Goal: Transaction & Acquisition: Purchase product/service

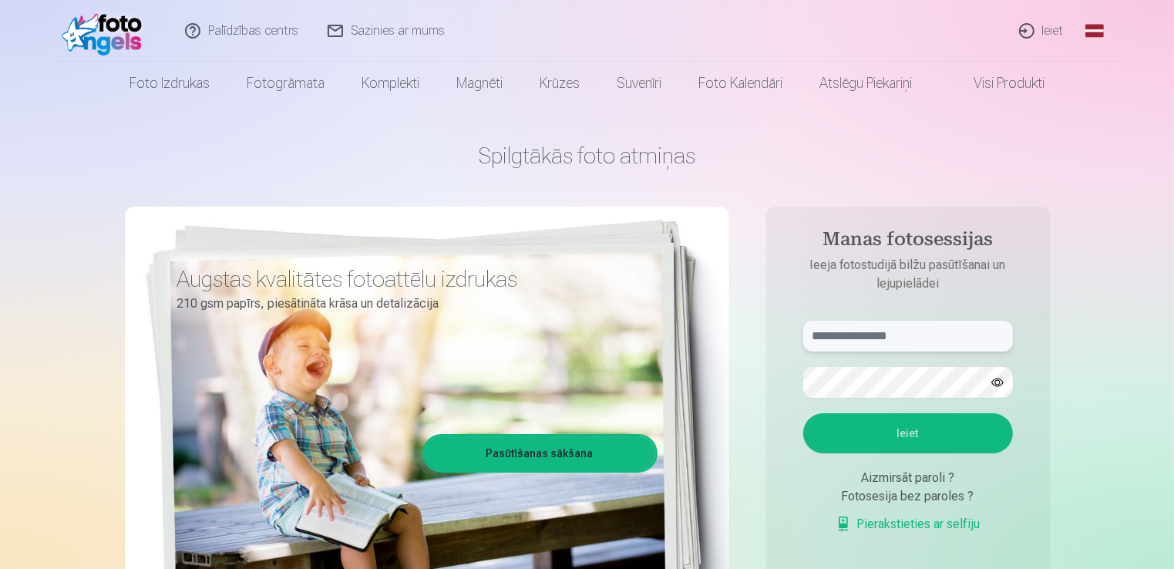
click at [930, 336] on input "text" at bounding box center [908, 336] width 210 height 31
click at [916, 328] on input "text" at bounding box center [908, 336] width 210 height 31
type input "**********"
click at [930, 439] on button "Ieiet" at bounding box center [908, 433] width 210 height 40
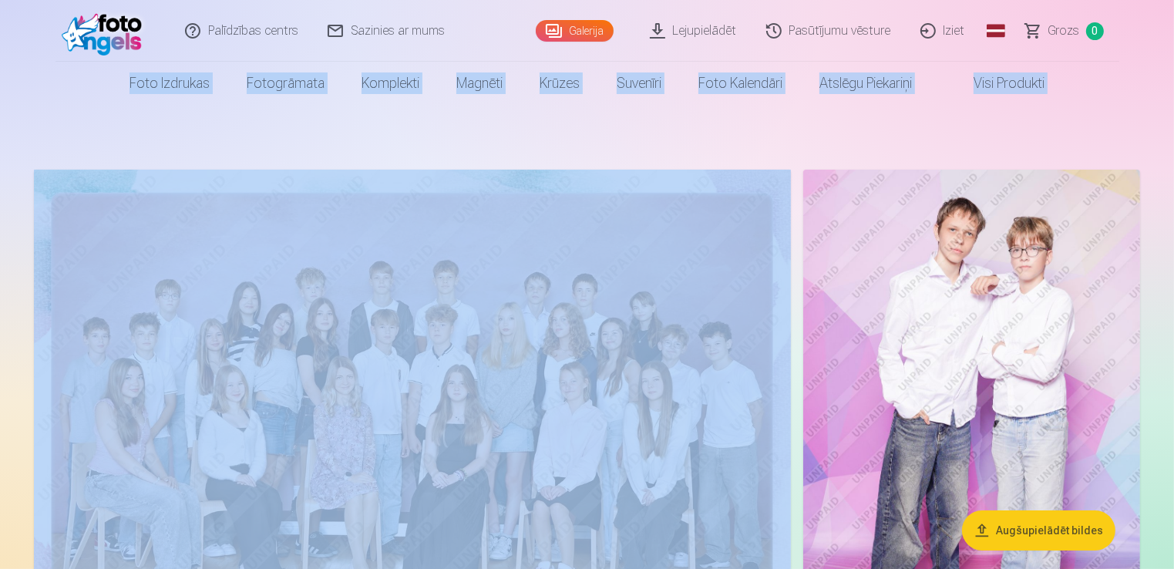
drag, startPoint x: 1177, startPoint y: 17, endPoint x: 1178, endPoint y: 75, distance: 57.8
click at [1173, 75] on html "Palīdzības centrs Sazinies ar mums Galerija Lejupielādēt Pasūtījumu vēsture Izi…" at bounding box center [587, 284] width 1174 height 569
click at [621, 227] on img at bounding box center [412, 422] width 757 height 505
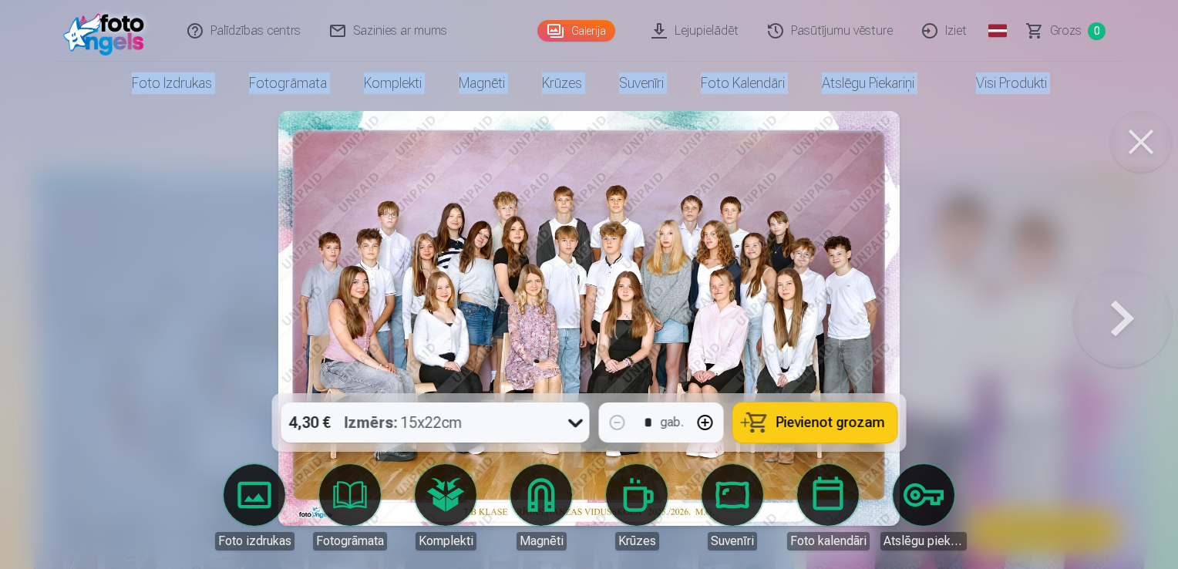
click at [801, 418] on span "Pievienot grozam" at bounding box center [830, 422] width 109 height 14
click at [1116, 323] on button at bounding box center [1122, 318] width 99 height 119
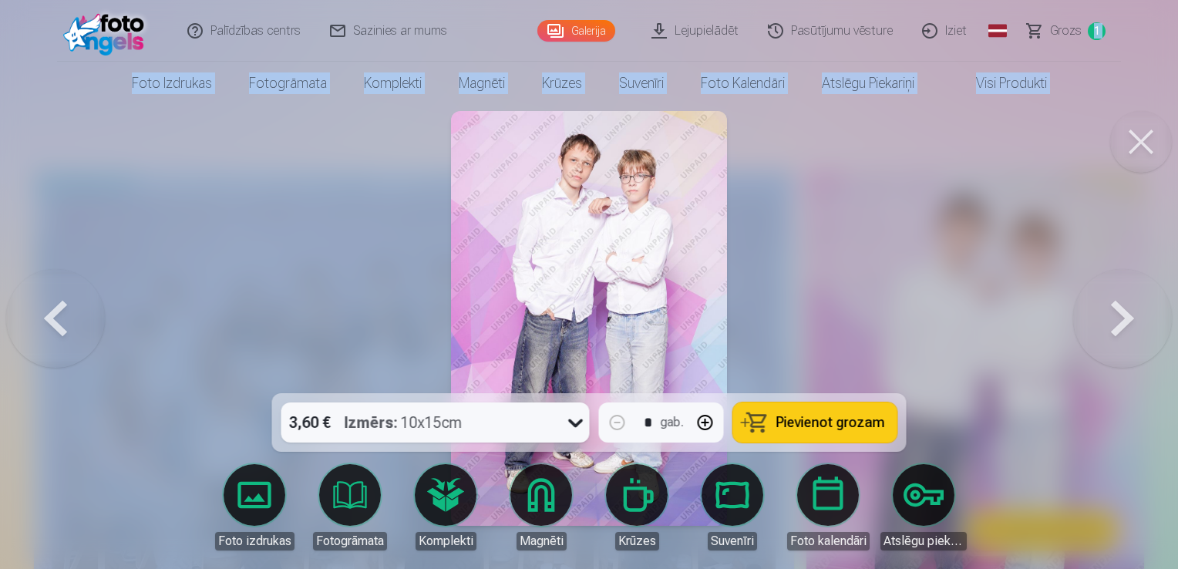
click at [847, 424] on span "Pievienot grozam" at bounding box center [830, 422] width 109 height 14
click at [1122, 311] on button at bounding box center [1122, 318] width 99 height 119
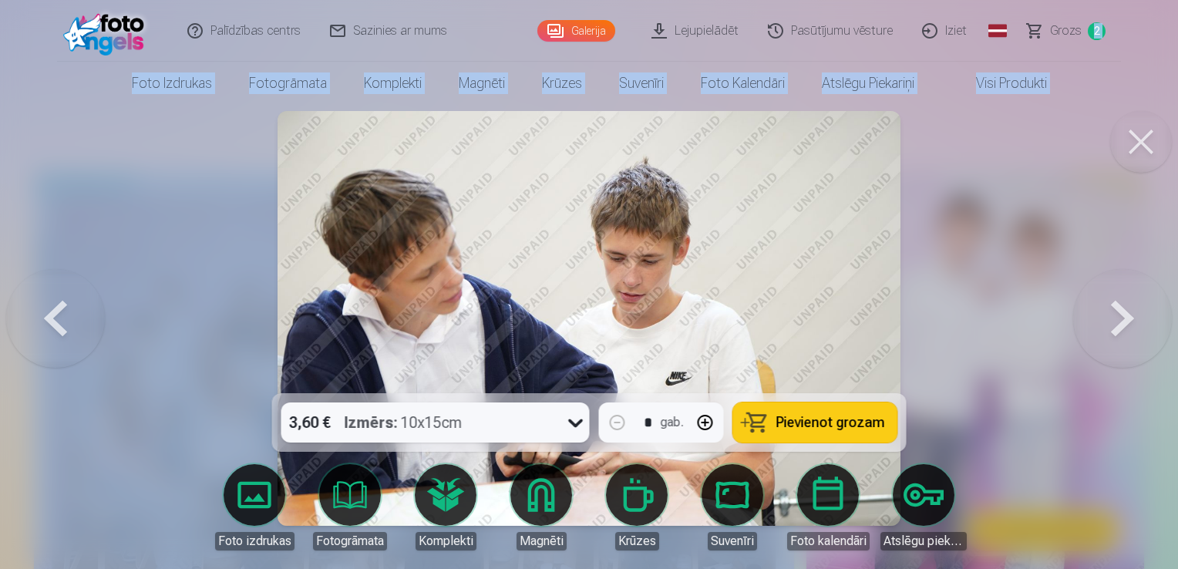
click at [845, 422] on span "Pievienot grozam" at bounding box center [830, 422] width 109 height 14
click at [1117, 315] on button at bounding box center [1122, 318] width 99 height 119
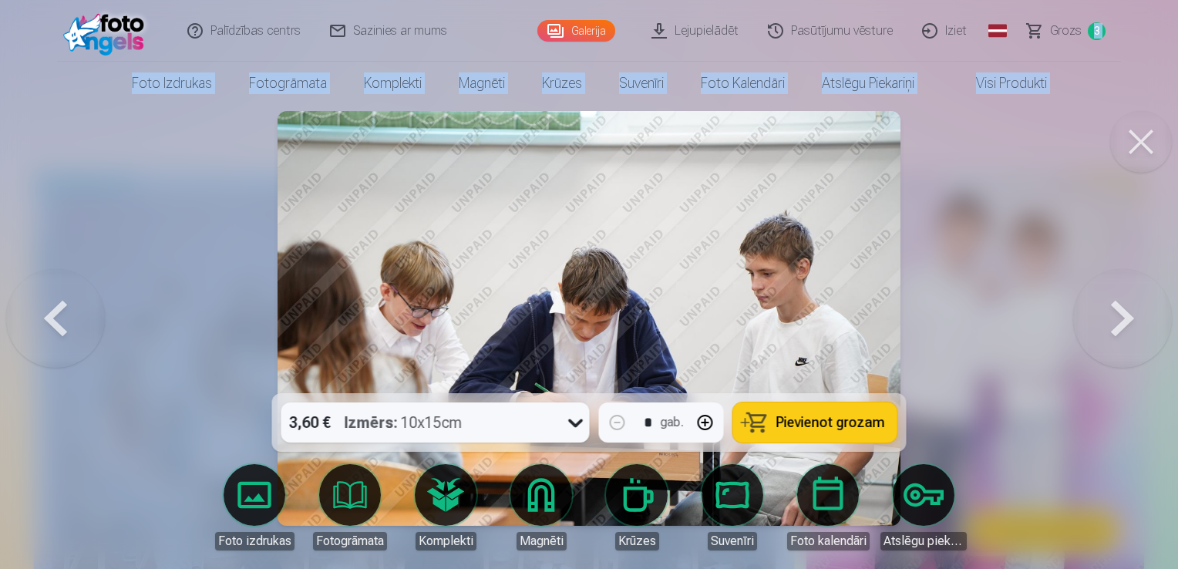
click at [1124, 324] on button at bounding box center [1122, 318] width 99 height 119
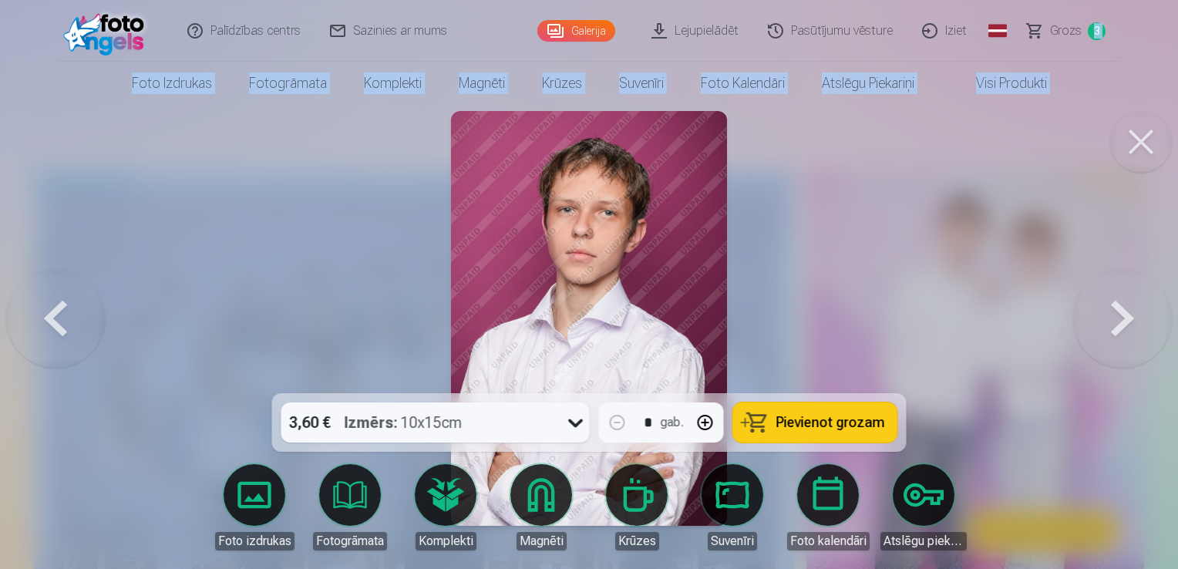
click at [838, 416] on span "Pievienot grozam" at bounding box center [830, 422] width 109 height 14
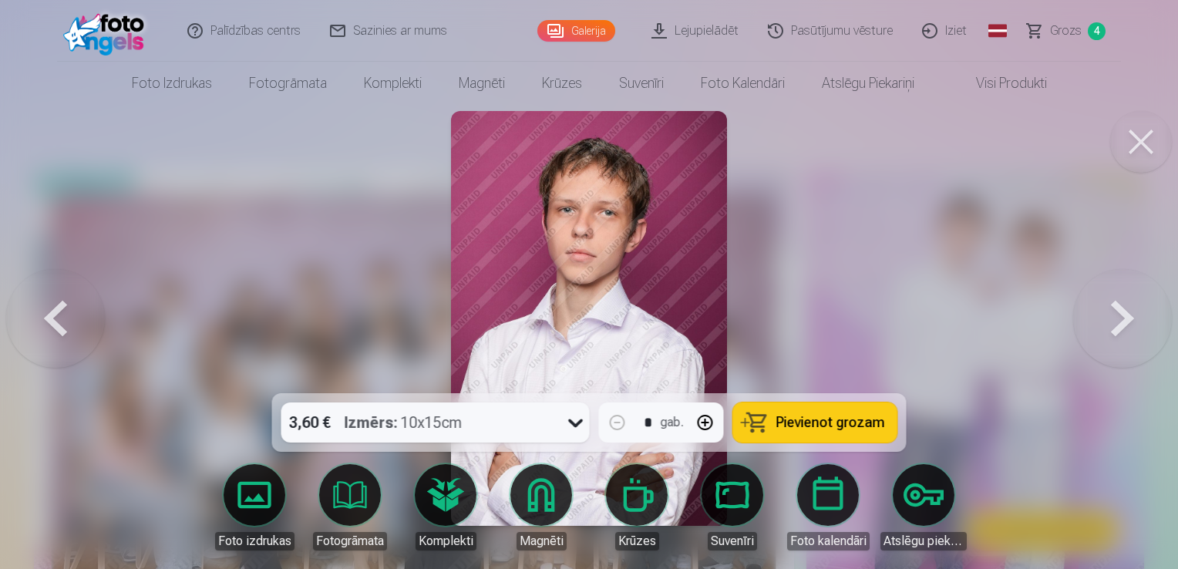
click at [576, 424] on icon at bounding box center [575, 422] width 25 height 25
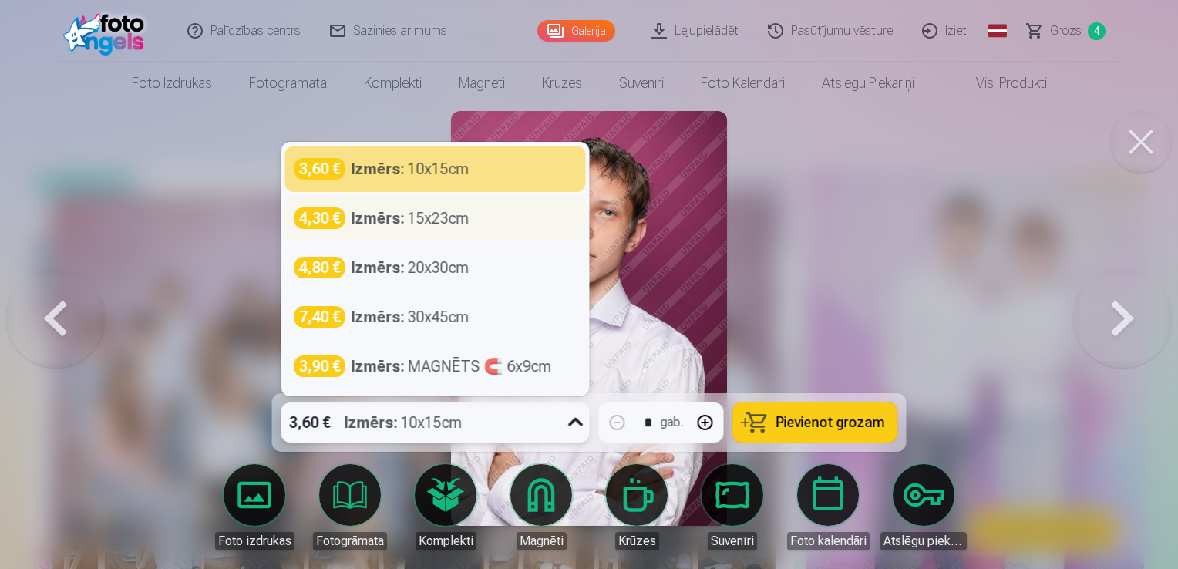
click at [469, 220] on div "Izmērs : 15x23cm" at bounding box center [410, 218] width 118 height 22
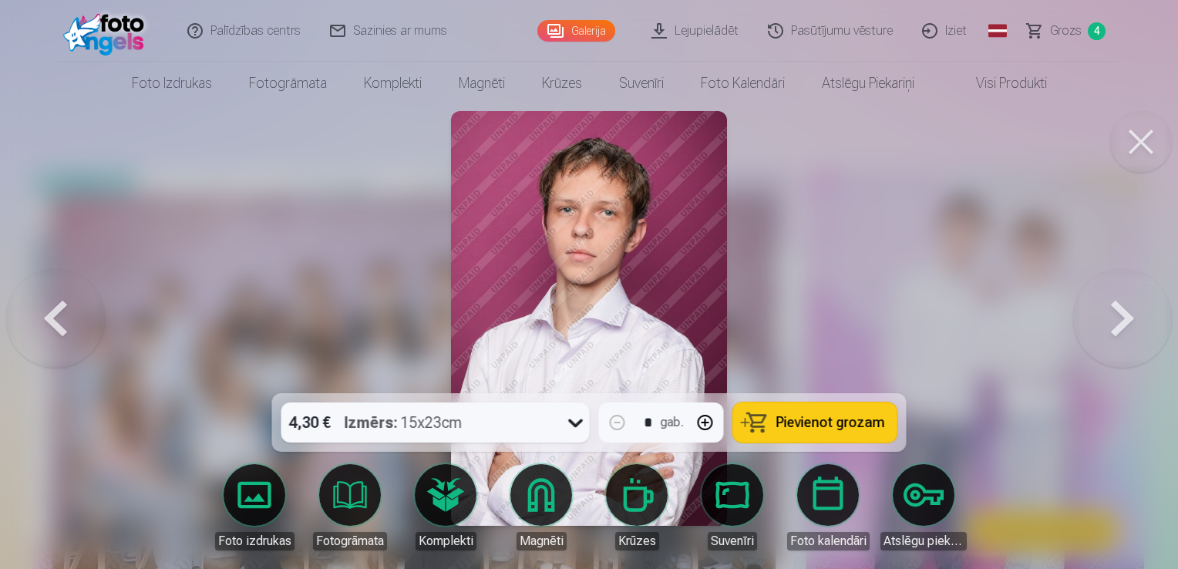
click at [848, 417] on span "Pievienot grozam" at bounding box center [830, 422] width 109 height 14
click at [1117, 318] on button at bounding box center [1122, 318] width 99 height 119
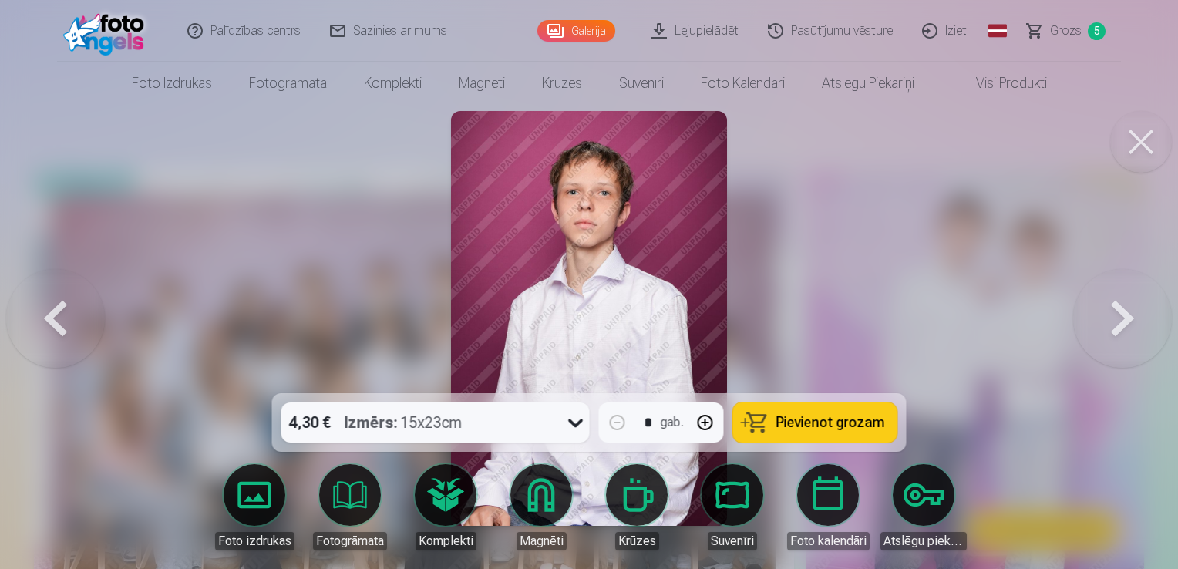
click at [1117, 318] on button at bounding box center [1122, 318] width 99 height 119
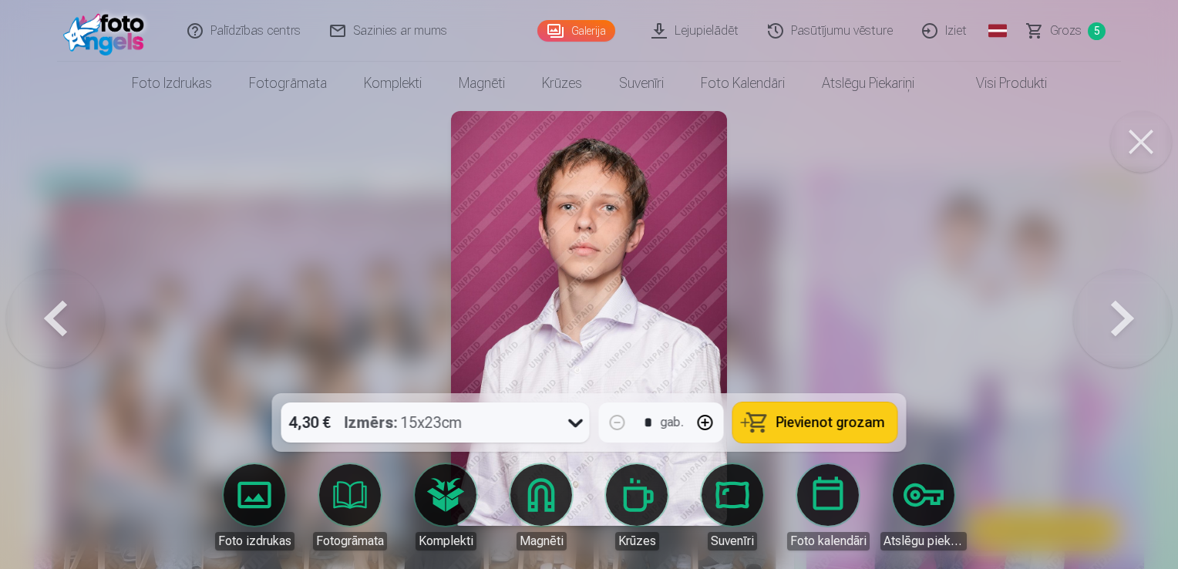
click at [1117, 318] on button at bounding box center [1122, 318] width 99 height 119
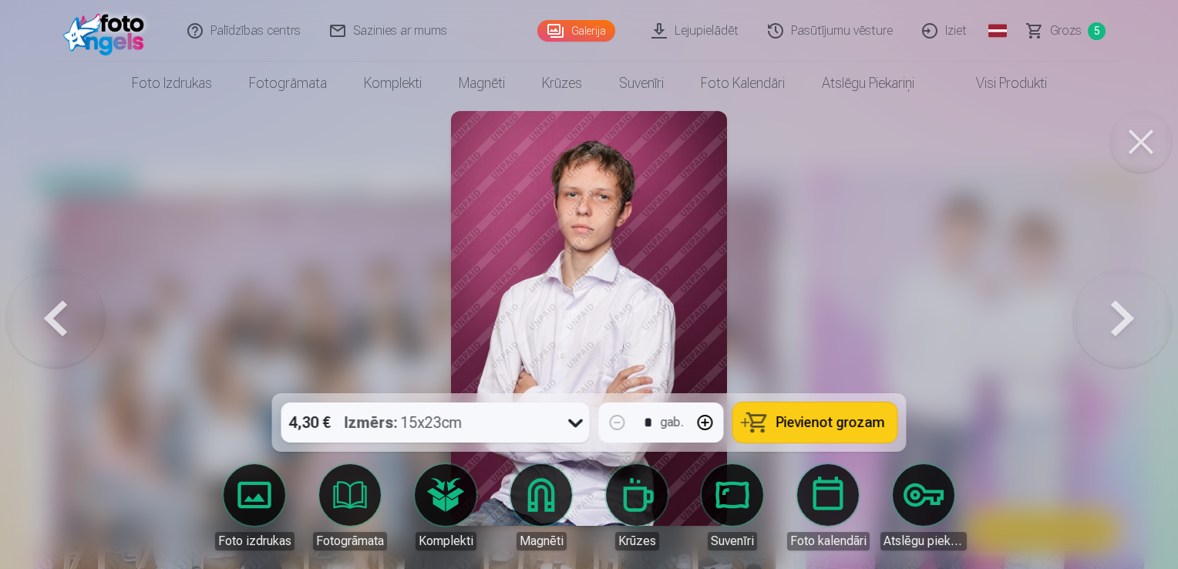
click at [803, 419] on span "Pievienot grozam" at bounding box center [830, 422] width 109 height 14
click at [1117, 313] on button at bounding box center [1122, 318] width 99 height 119
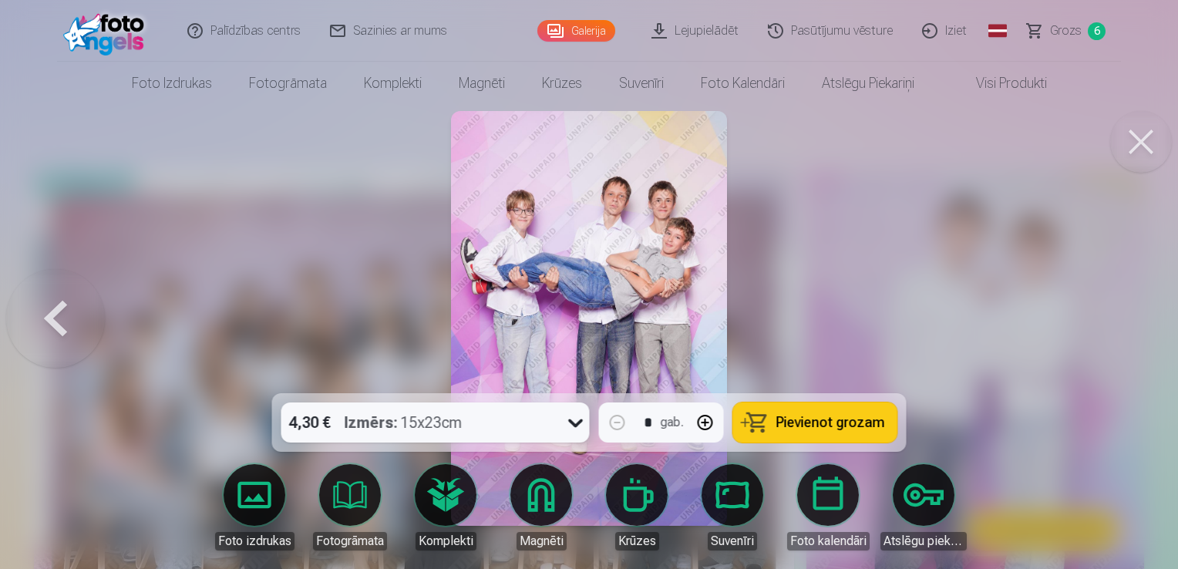
click at [838, 418] on span "Pievienot grozam" at bounding box center [830, 422] width 109 height 14
click at [66, 313] on button at bounding box center [55, 318] width 99 height 119
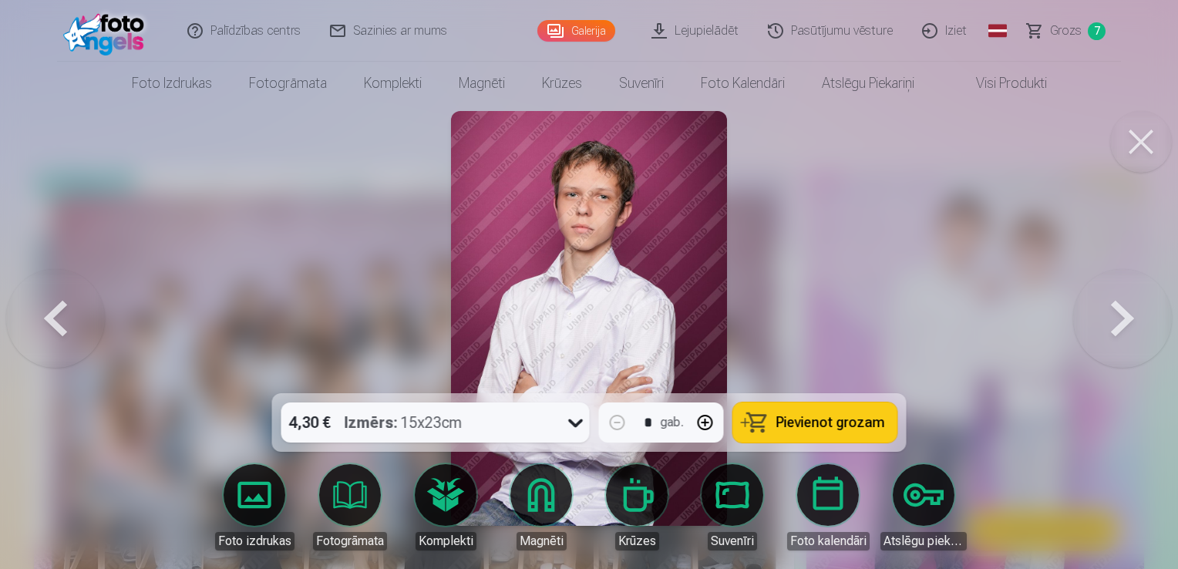
click at [66, 313] on button at bounding box center [55, 318] width 99 height 119
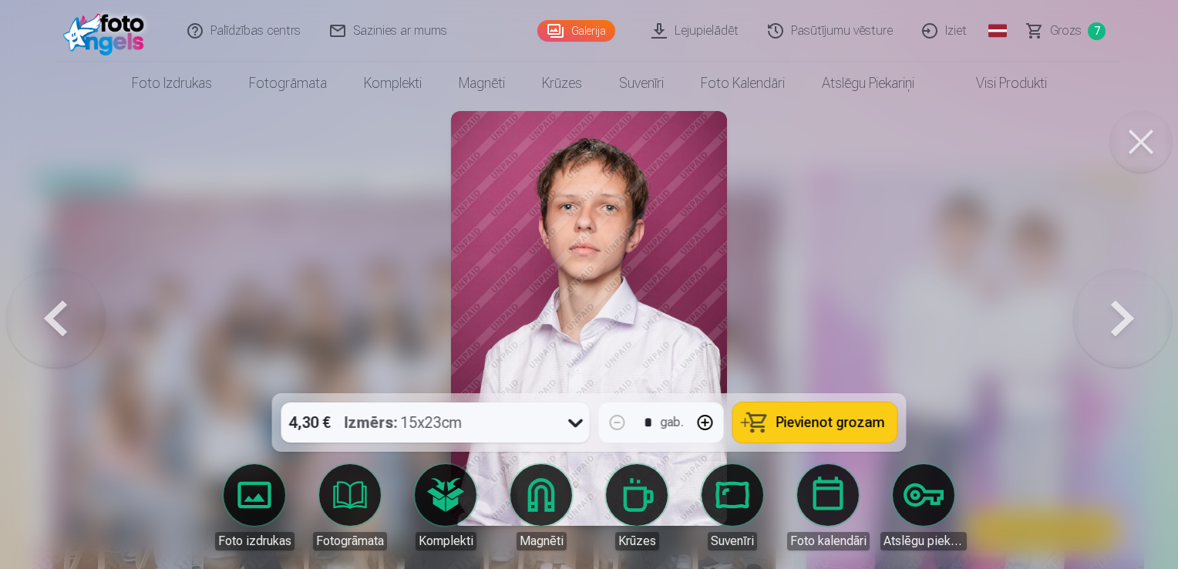
click at [66, 313] on button at bounding box center [55, 318] width 99 height 119
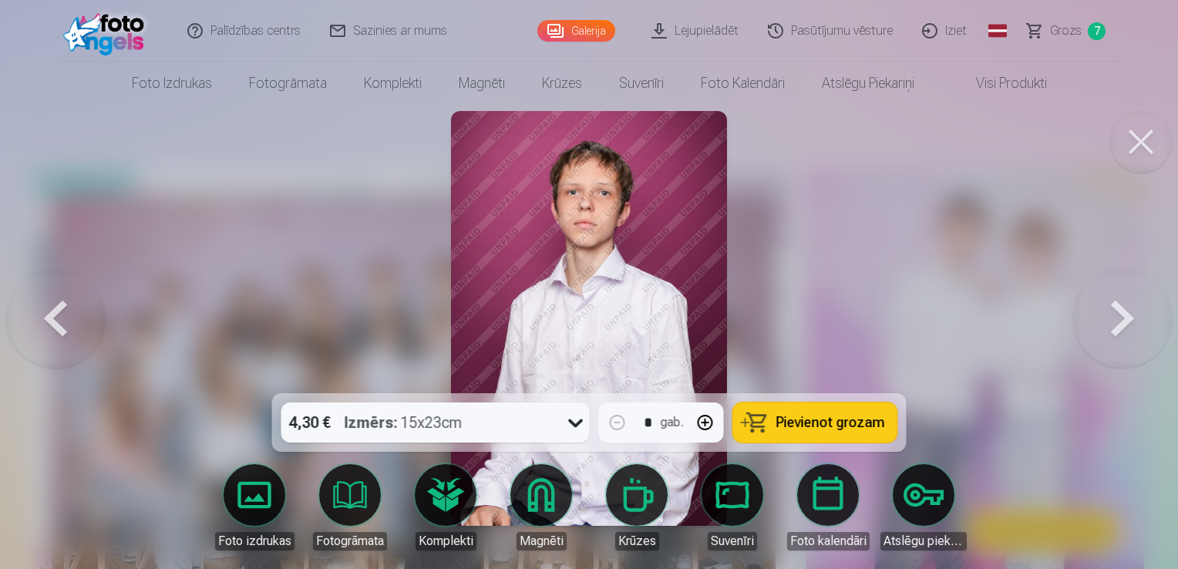
click at [66, 313] on button at bounding box center [55, 318] width 99 height 119
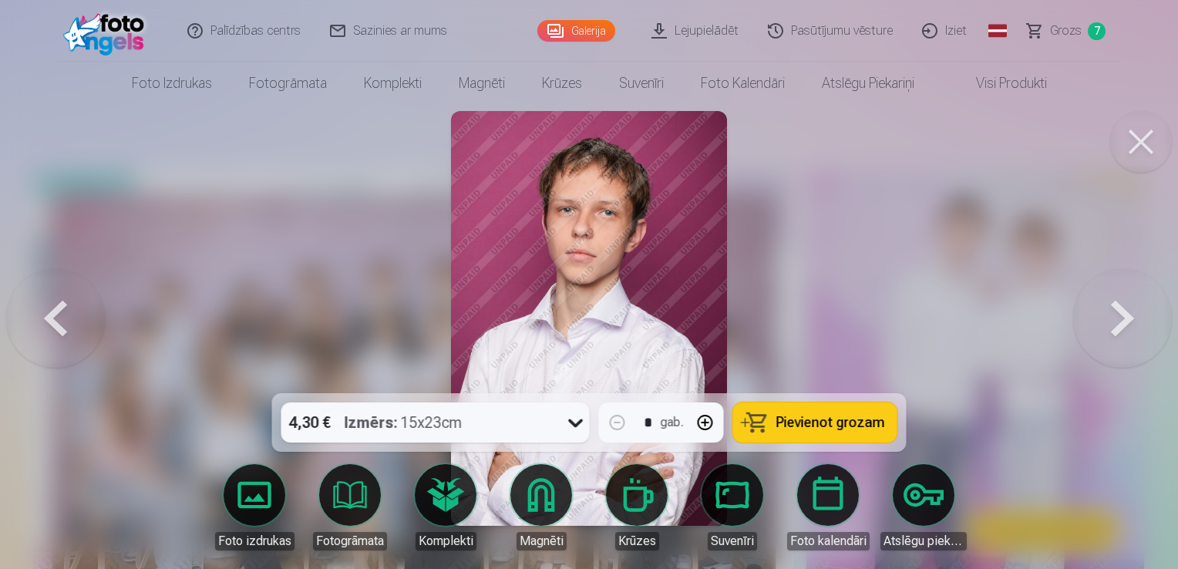
click at [66, 313] on button at bounding box center [55, 318] width 99 height 119
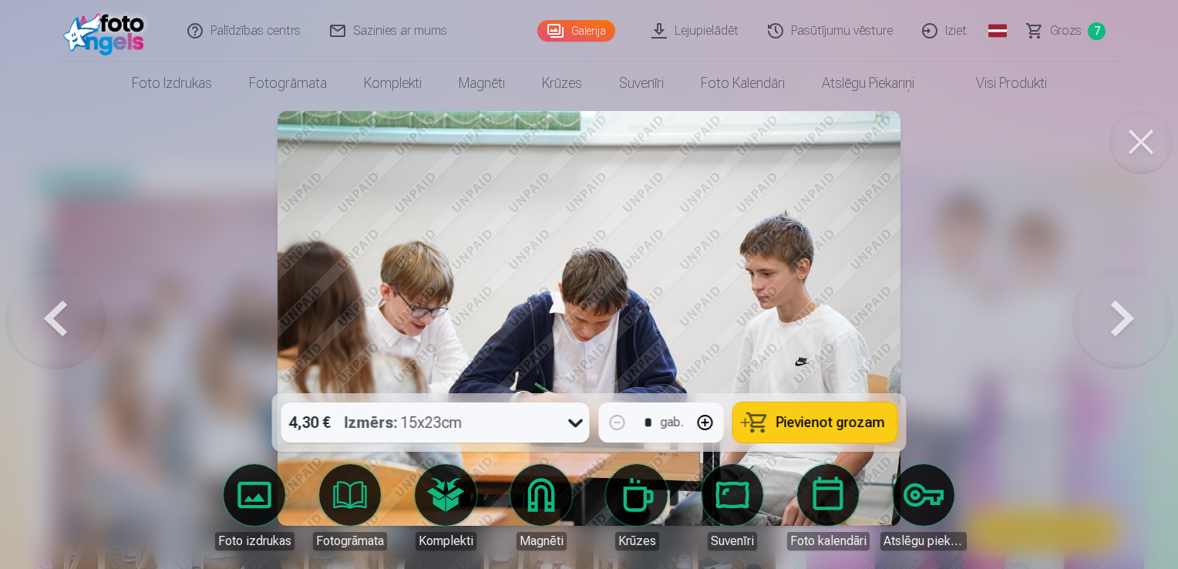
click at [66, 313] on button at bounding box center [55, 318] width 99 height 119
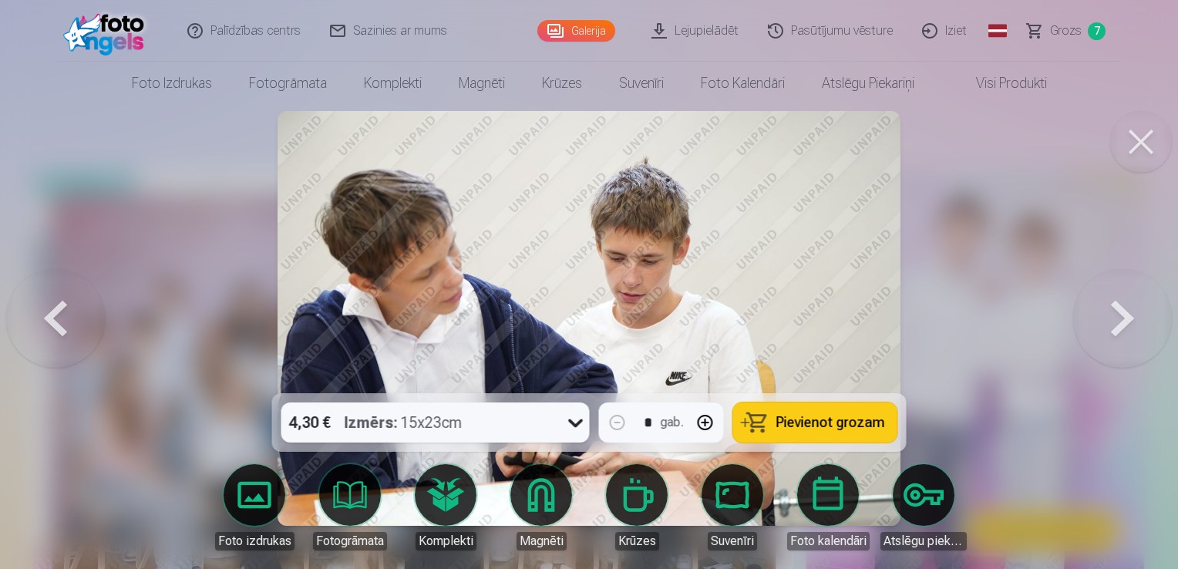
click at [66, 313] on button at bounding box center [55, 318] width 99 height 119
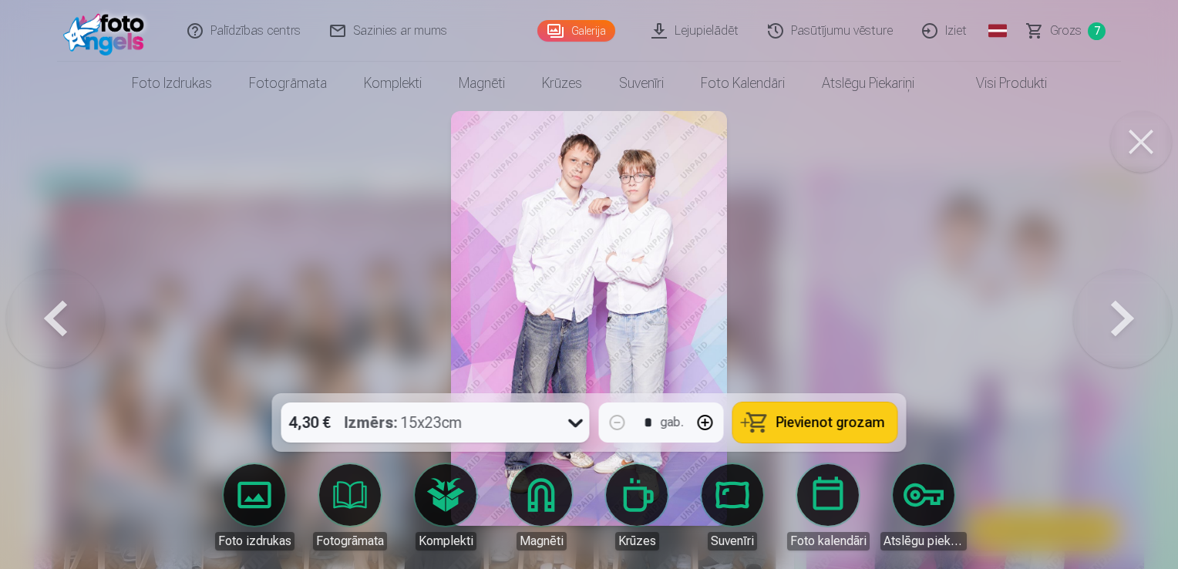
click at [66, 313] on button at bounding box center [55, 318] width 99 height 119
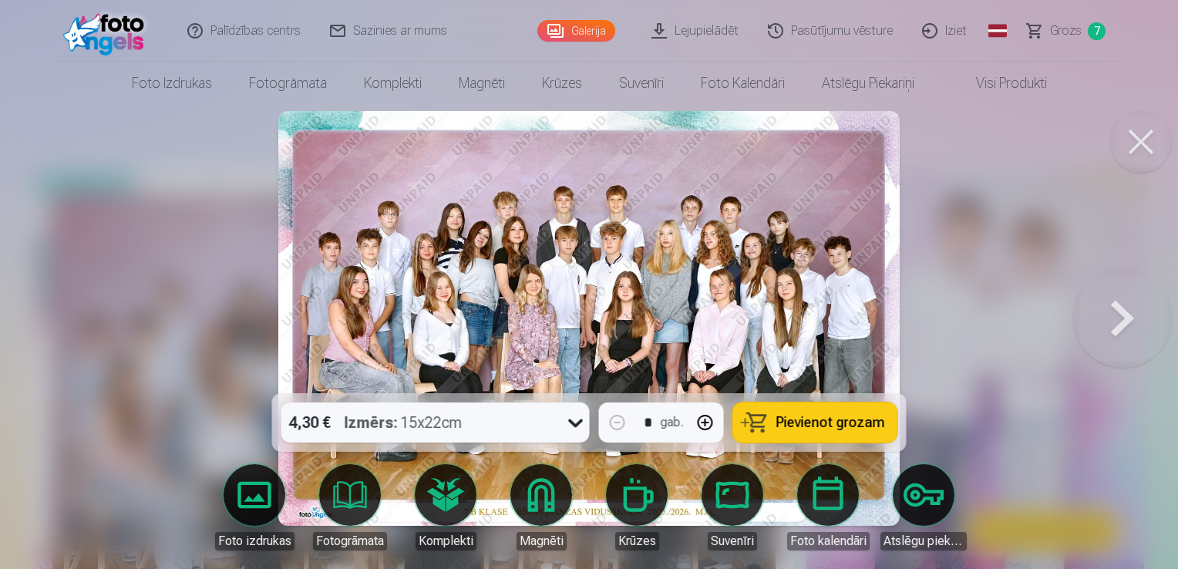
click at [1118, 326] on button at bounding box center [1122, 318] width 99 height 119
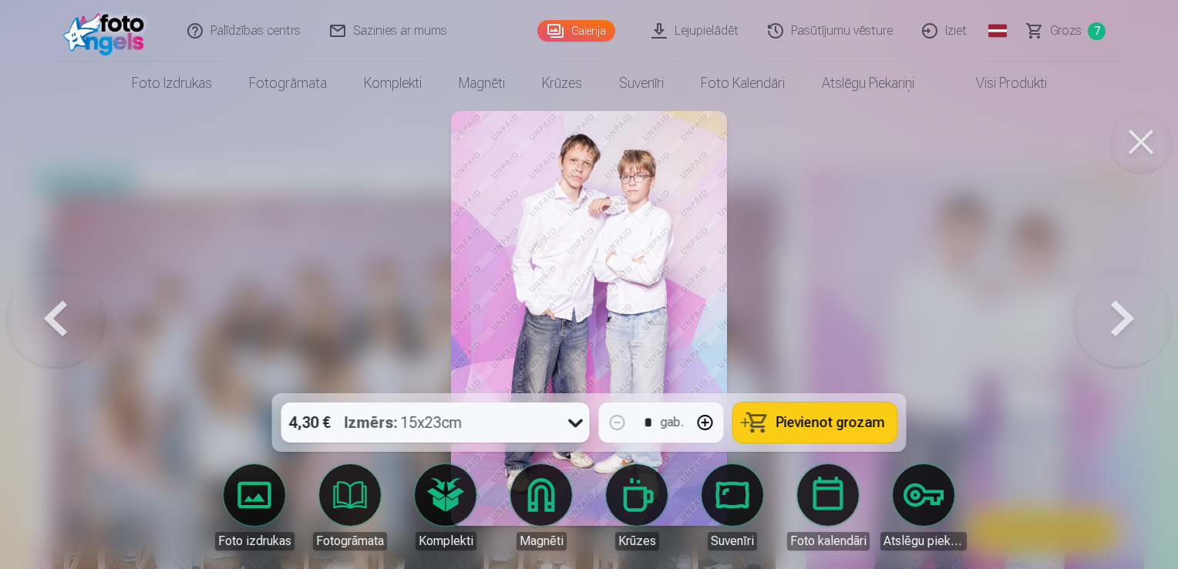
click at [1118, 326] on button at bounding box center [1122, 318] width 99 height 119
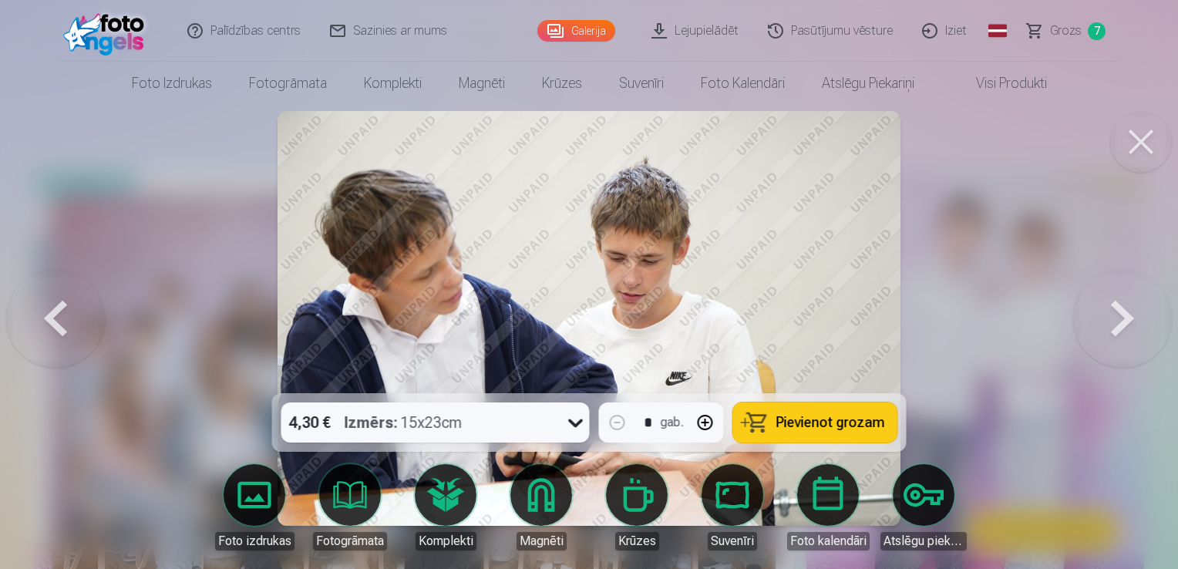
click at [1118, 326] on button at bounding box center [1122, 318] width 99 height 119
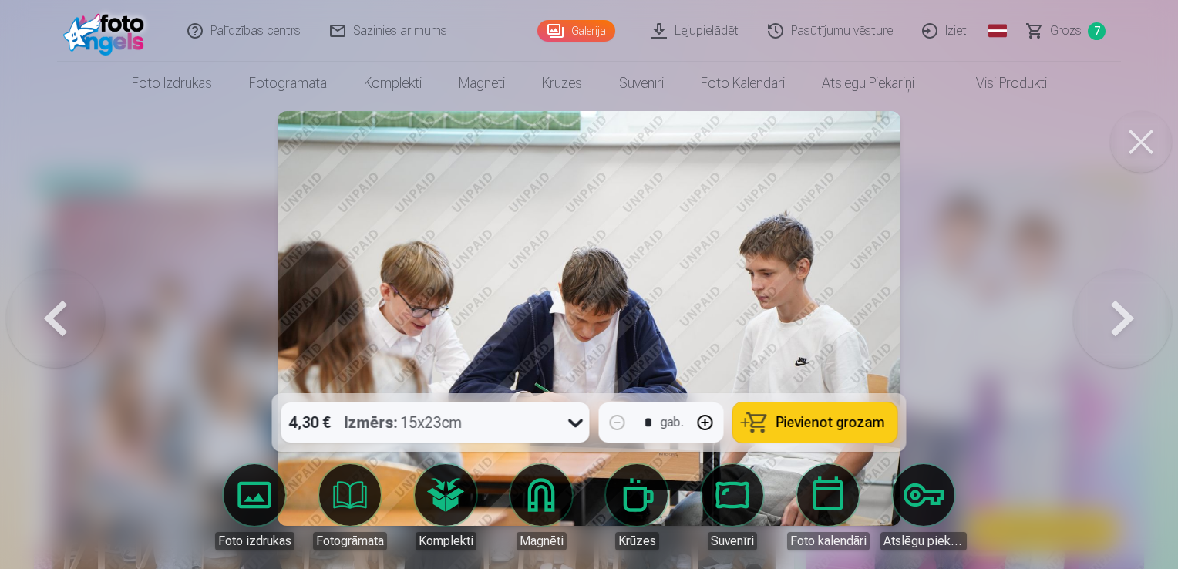
click at [1118, 326] on button at bounding box center [1122, 318] width 99 height 119
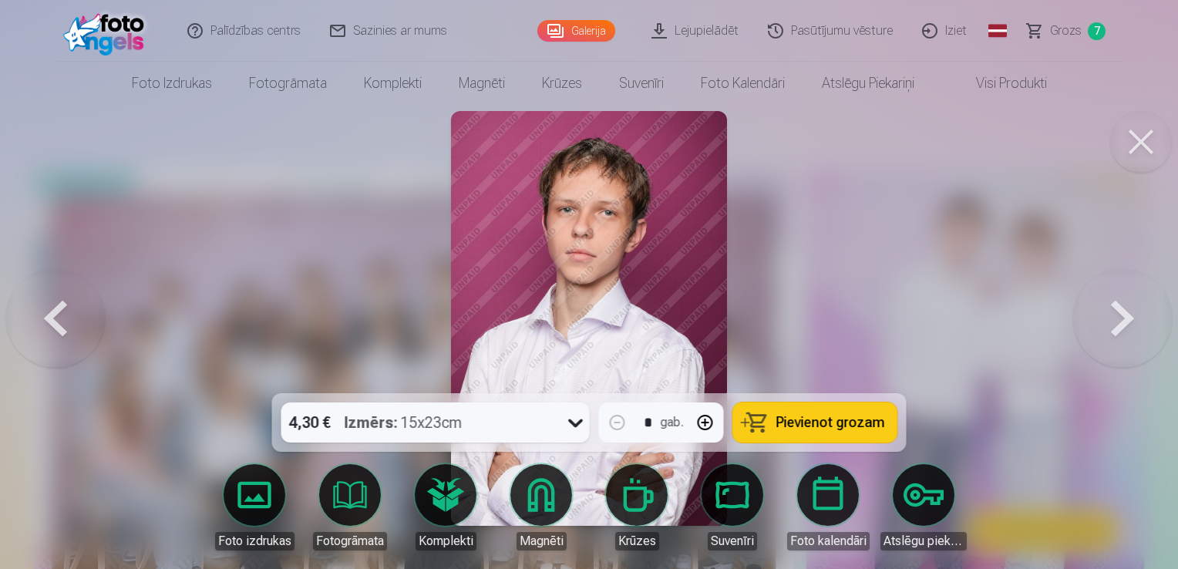
click at [1121, 313] on button at bounding box center [1122, 318] width 99 height 119
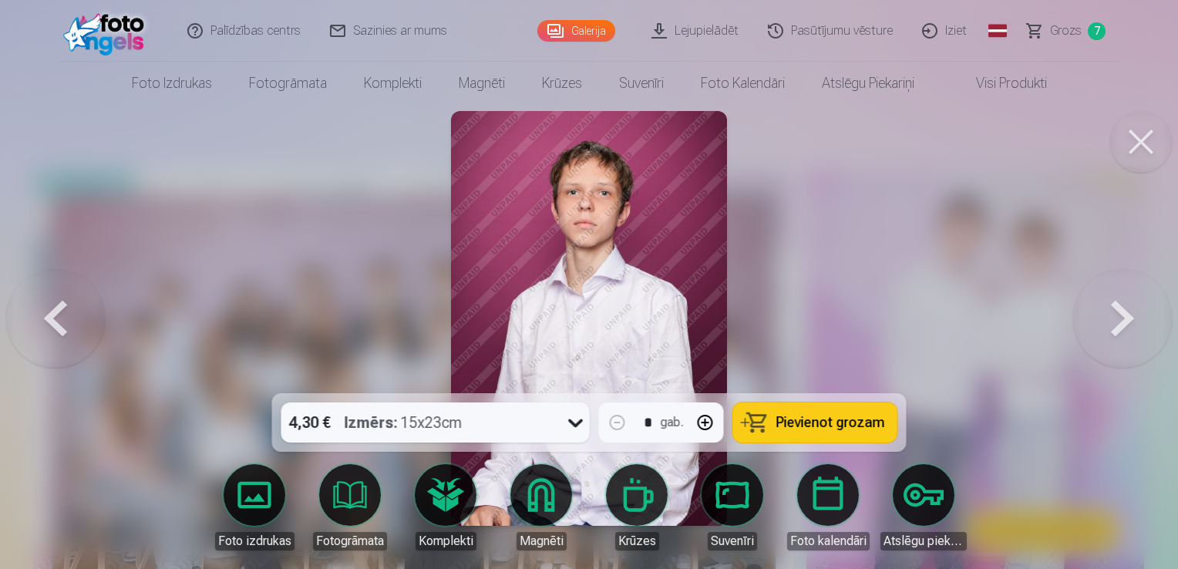
click at [1121, 313] on button at bounding box center [1122, 318] width 99 height 119
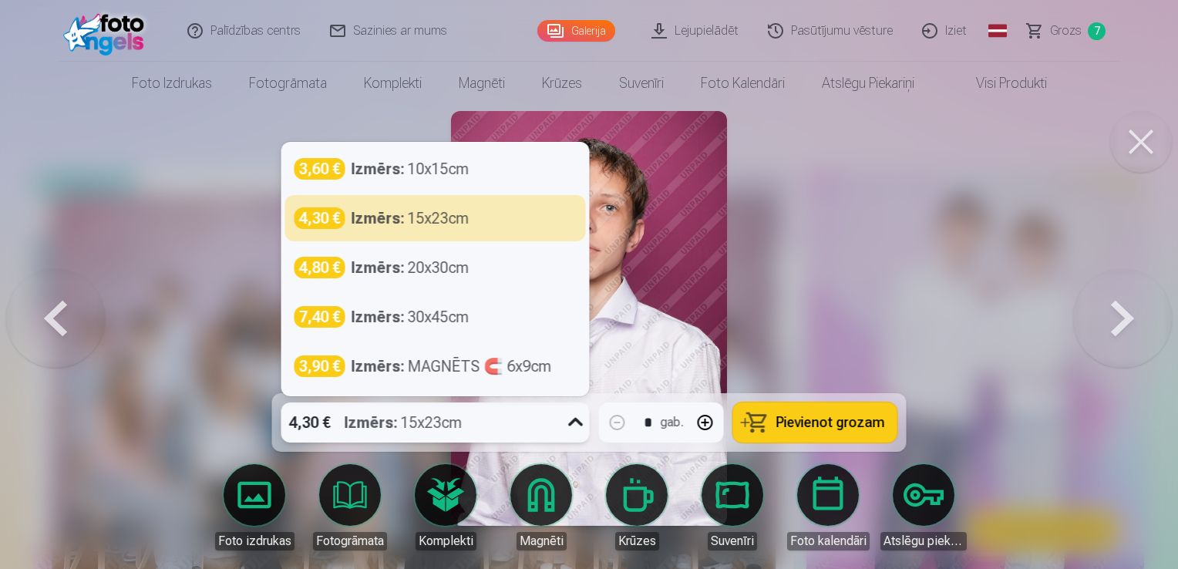
click at [576, 429] on icon at bounding box center [575, 422] width 25 height 25
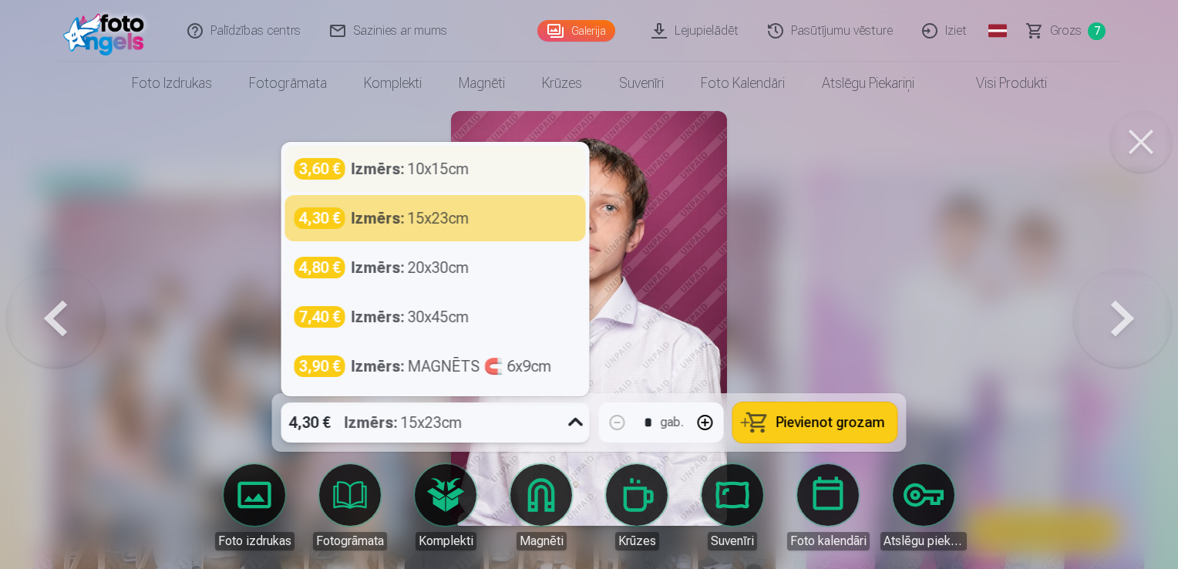
click at [454, 170] on div "Izmērs : 10x15cm" at bounding box center [410, 169] width 118 height 22
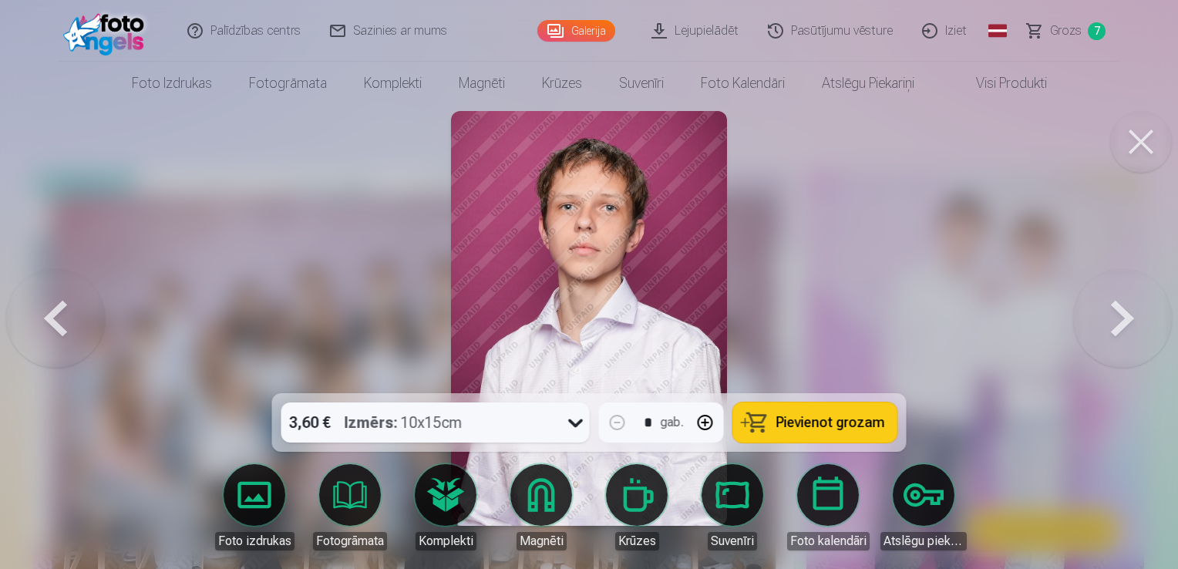
click at [808, 418] on span "Pievienot grozam" at bounding box center [830, 422] width 109 height 14
click at [1060, 25] on span "Grozs" at bounding box center [1066, 31] width 32 height 18
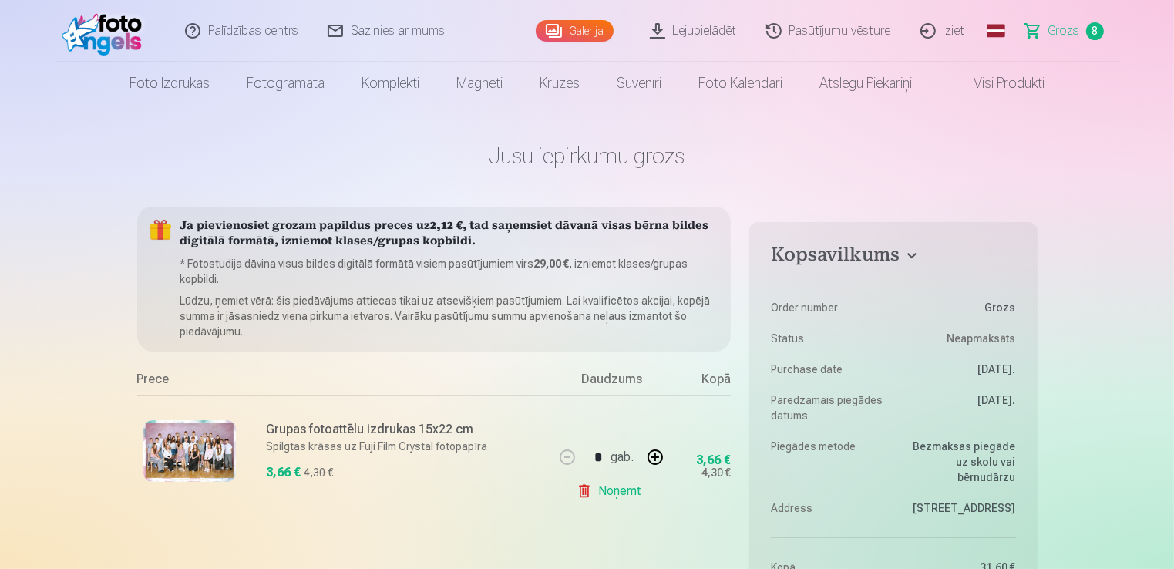
click at [586, 30] on link "Galerija" at bounding box center [575, 31] width 78 height 22
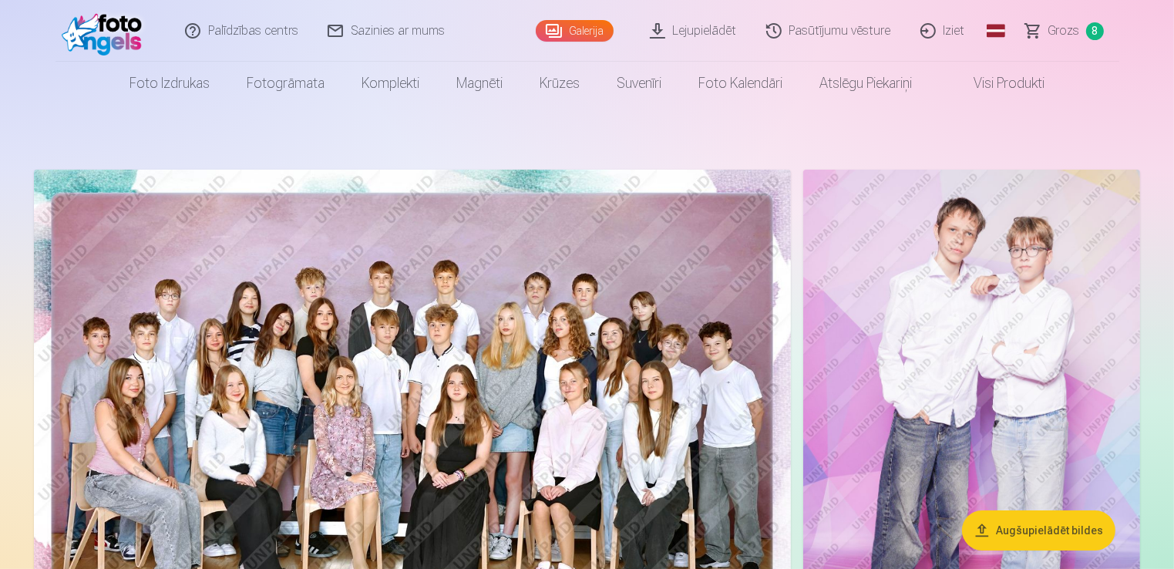
click at [722, 356] on img at bounding box center [412, 422] width 757 height 505
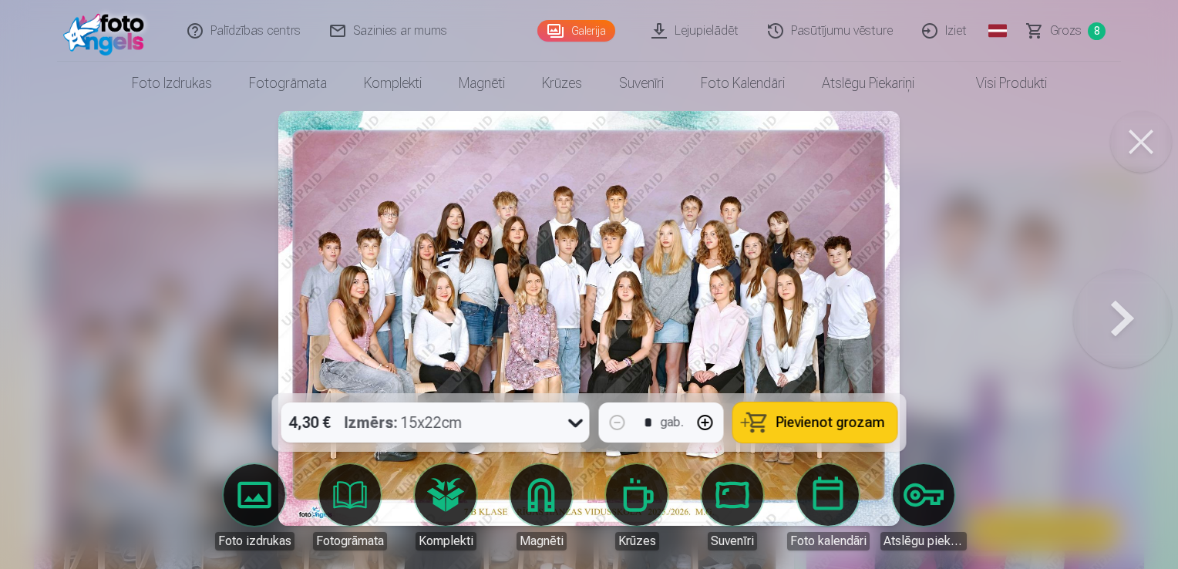
click at [1121, 310] on button at bounding box center [1122, 318] width 99 height 119
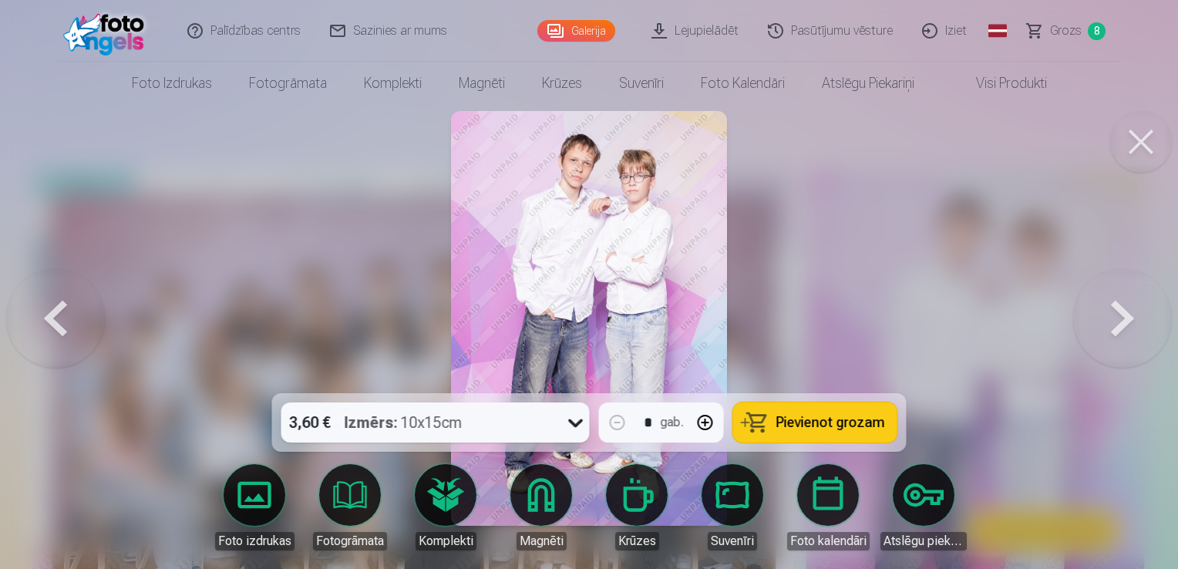
click at [1121, 310] on button at bounding box center [1122, 318] width 99 height 119
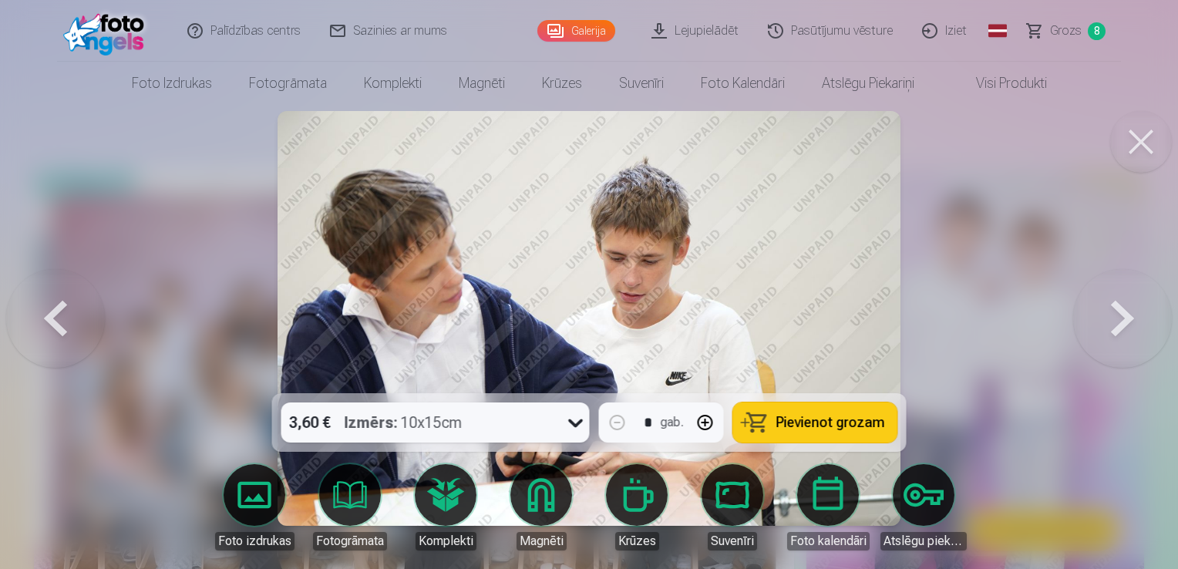
click at [1121, 310] on button at bounding box center [1122, 318] width 99 height 119
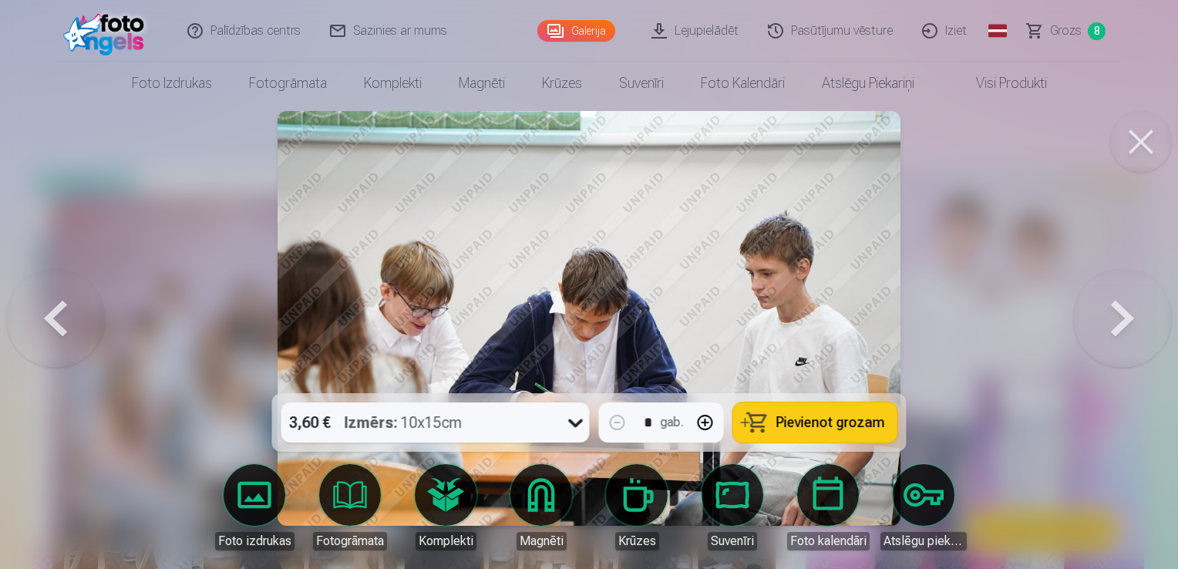
click at [1121, 310] on button at bounding box center [1122, 318] width 99 height 119
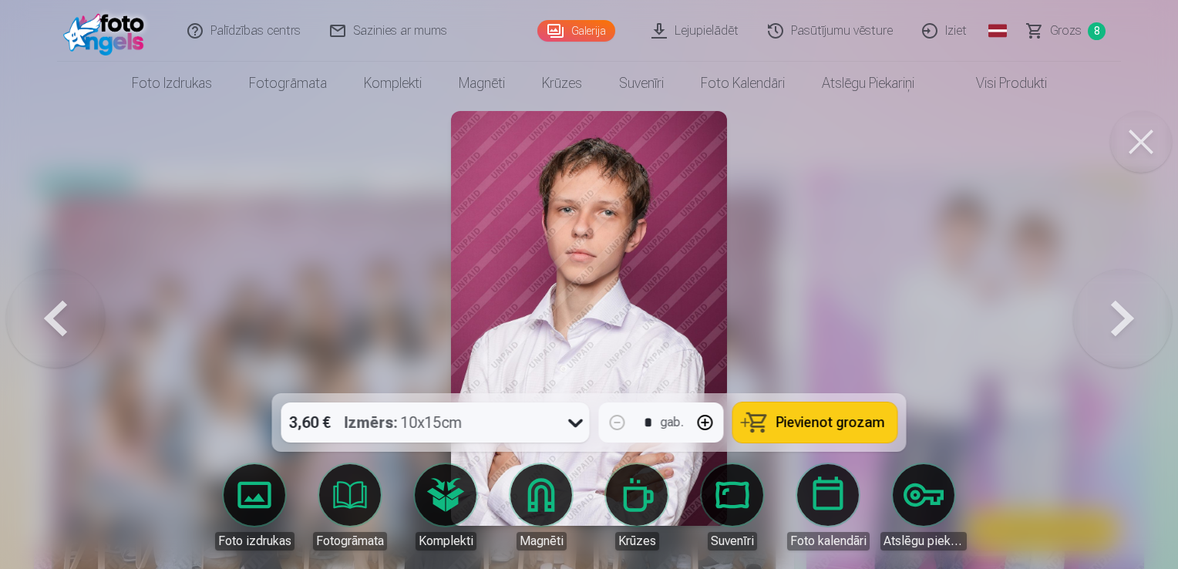
click at [1121, 310] on button at bounding box center [1122, 318] width 99 height 119
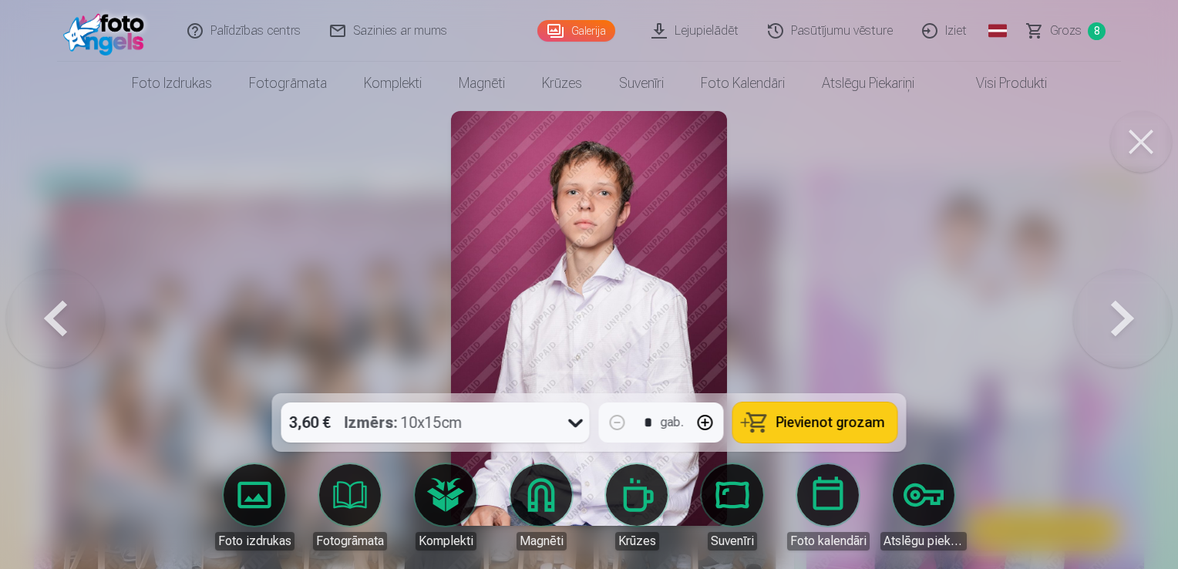
click at [54, 314] on button at bounding box center [55, 318] width 99 height 119
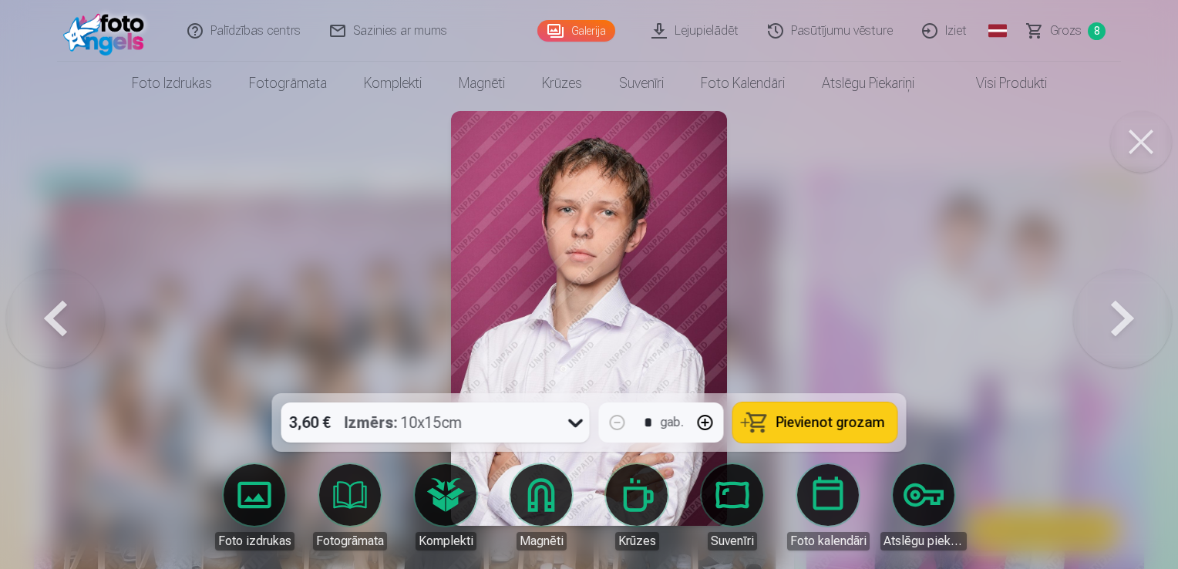
click at [827, 424] on span "Pievienot grozam" at bounding box center [830, 422] width 109 height 14
click at [1061, 29] on span "Grozs" at bounding box center [1066, 31] width 32 height 18
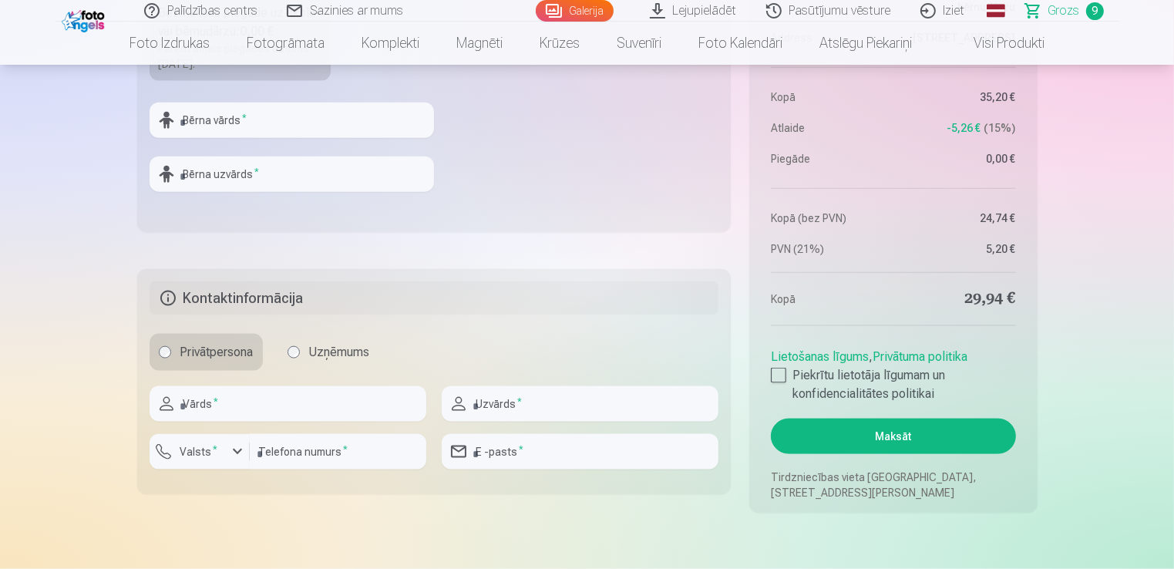
scroll to position [1903, 0]
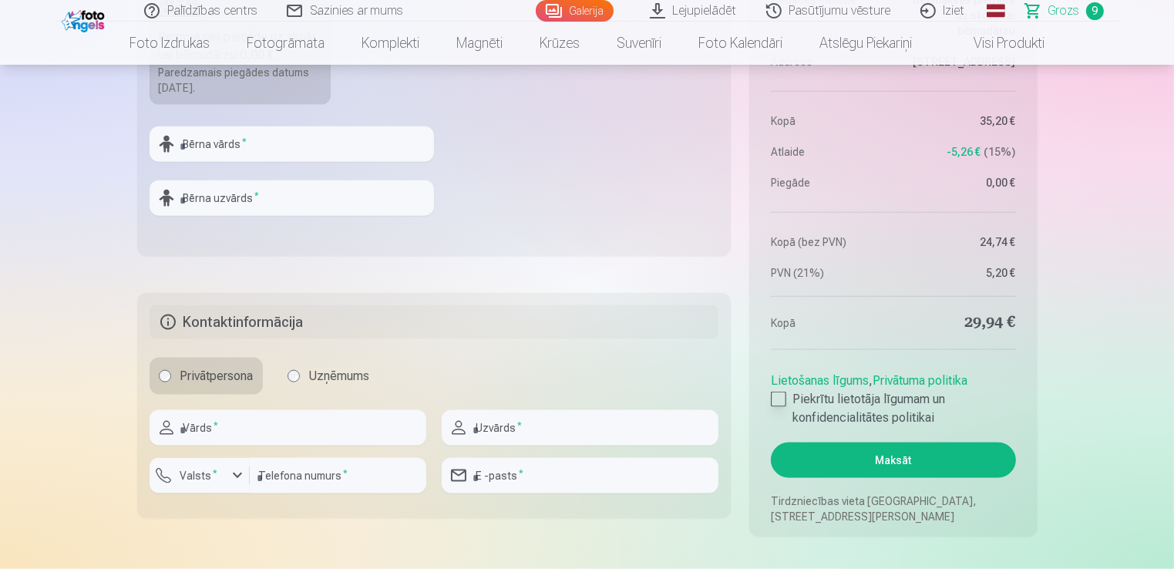
click at [778, 400] on div at bounding box center [778, 398] width 15 height 15
click at [883, 455] on button "Maksāt" at bounding box center [893, 459] width 244 height 35
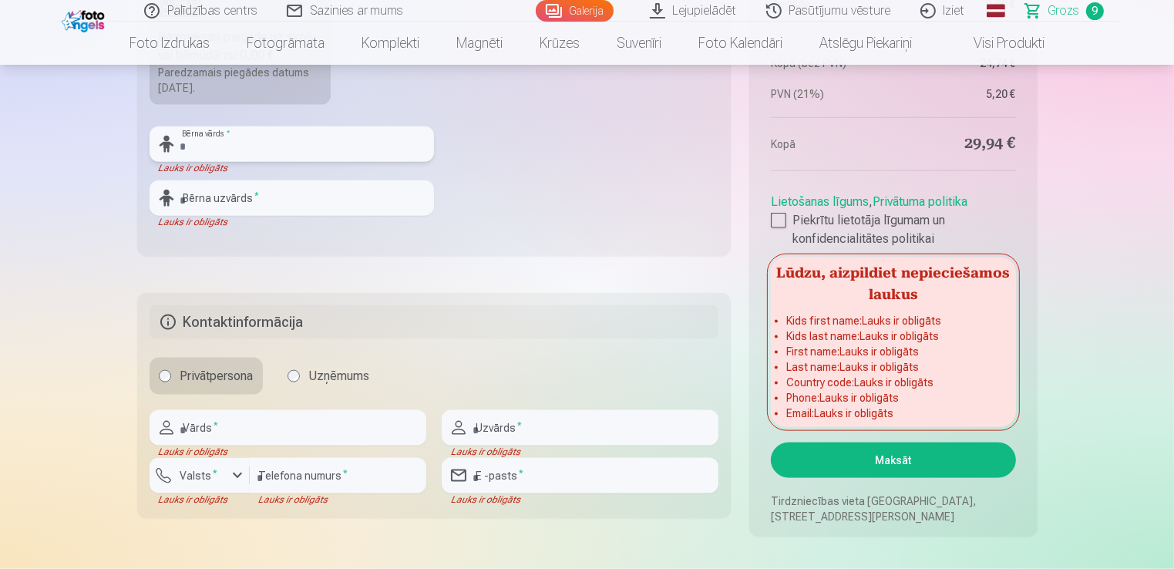
click at [267, 136] on input "text" at bounding box center [292, 143] width 284 height 35
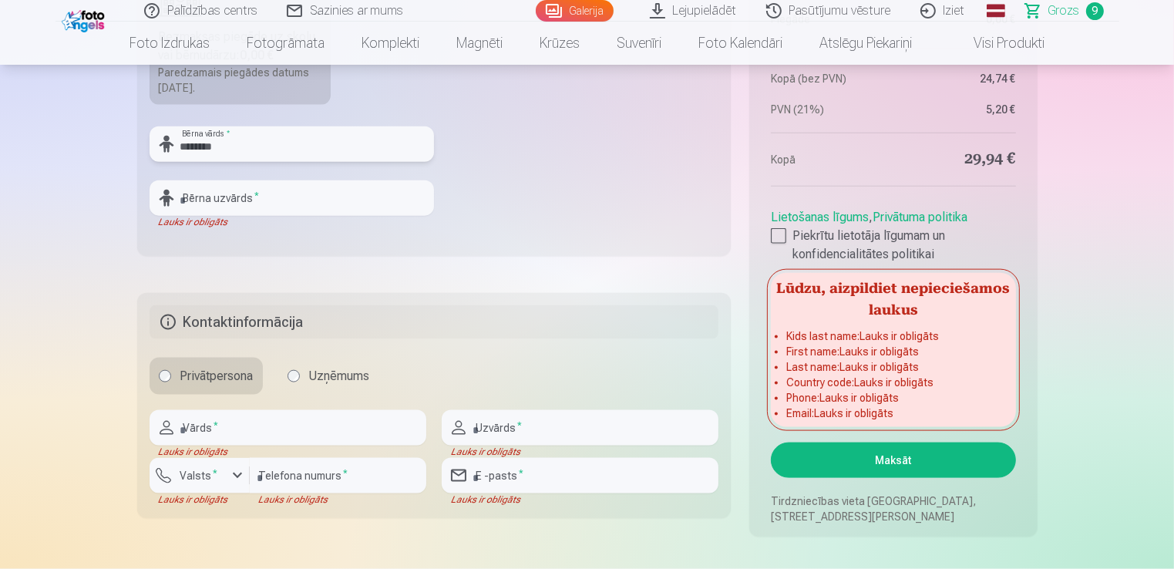
type input "********"
click at [499, 190] on fieldset "Piegādes metode Bezmaksas piegāde uz skolu vai bērnudārzu : 0,00 € Paredzamais …" at bounding box center [434, 72] width 594 height 367
click at [267, 205] on input "text" at bounding box center [292, 197] width 284 height 35
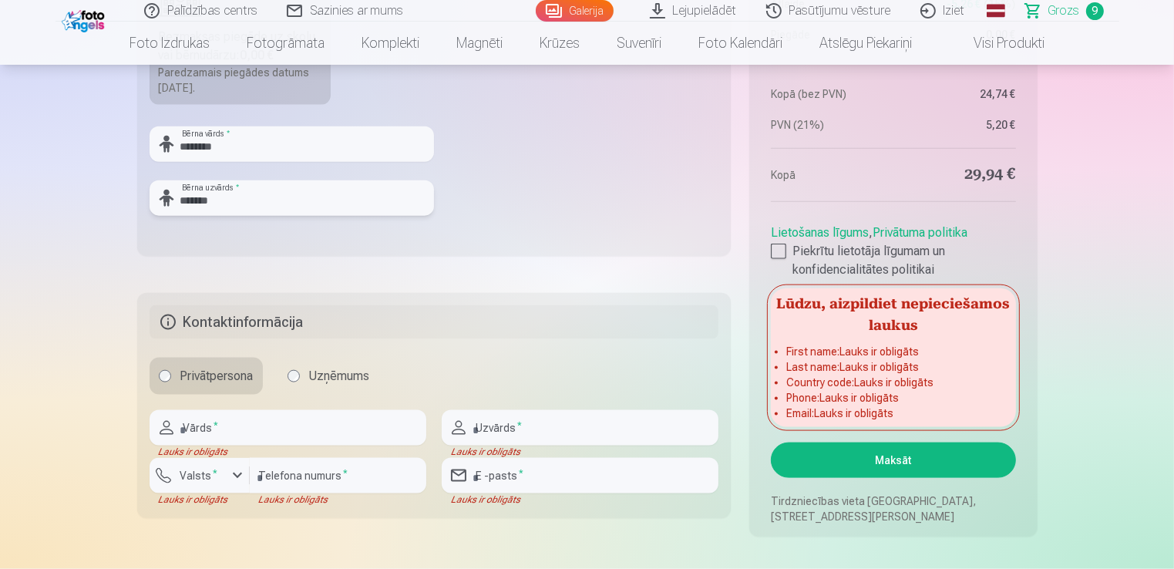
type input "*******"
click at [251, 421] on input "text" at bounding box center [288, 427] width 277 height 35
click at [221, 425] on input "text" at bounding box center [288, 427] width 277 height 35
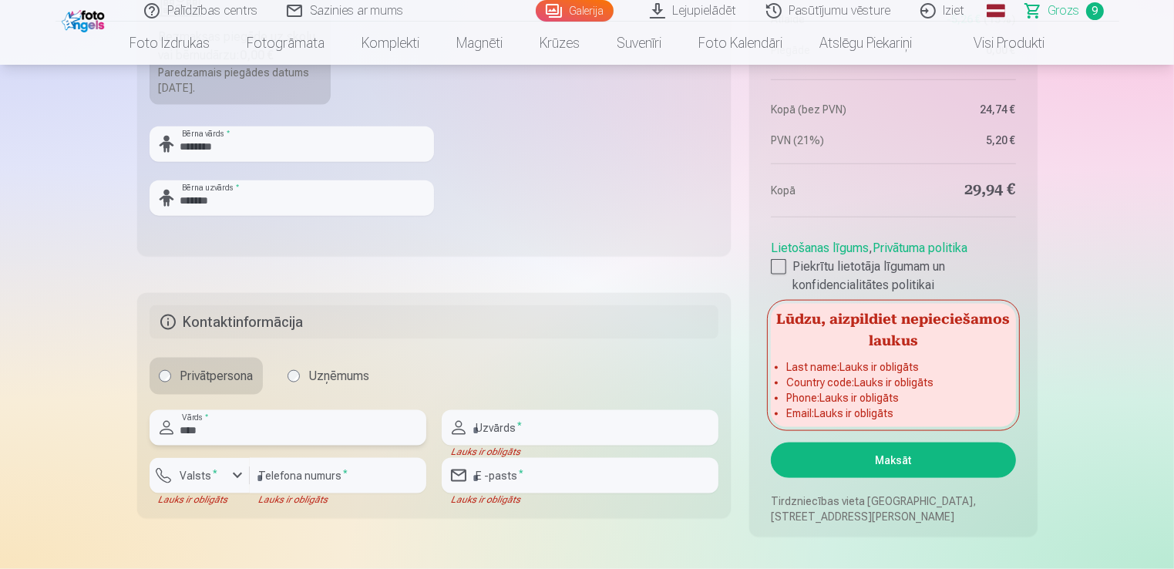
type input "****"
click at [533, 423] on input "text" at bounding box center [580, 427] width 277 height 35
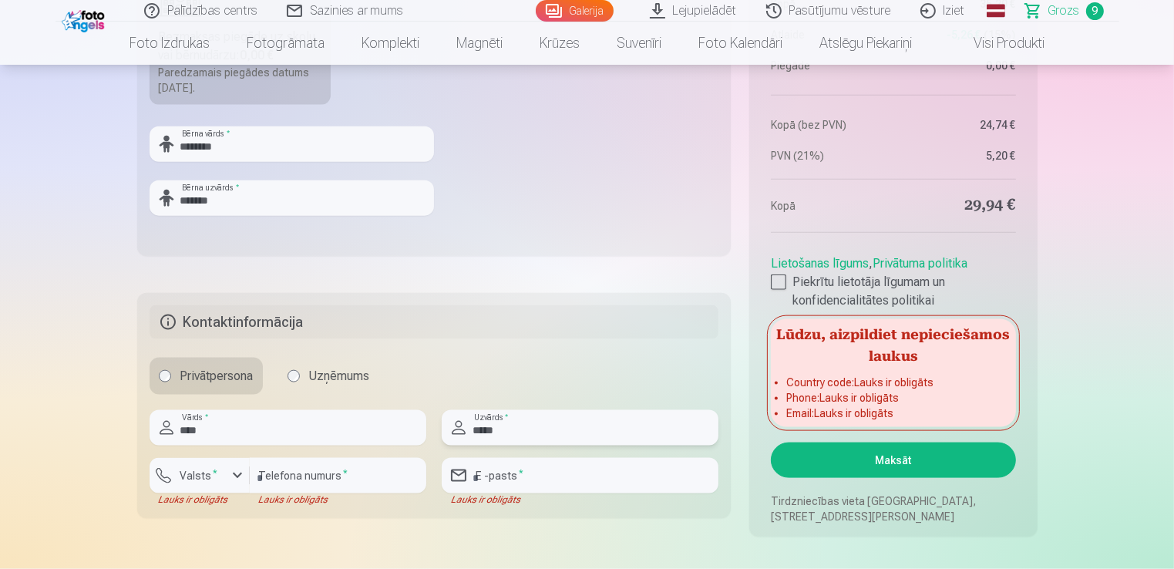
type input "*******"
type input "********"
type input "**********"
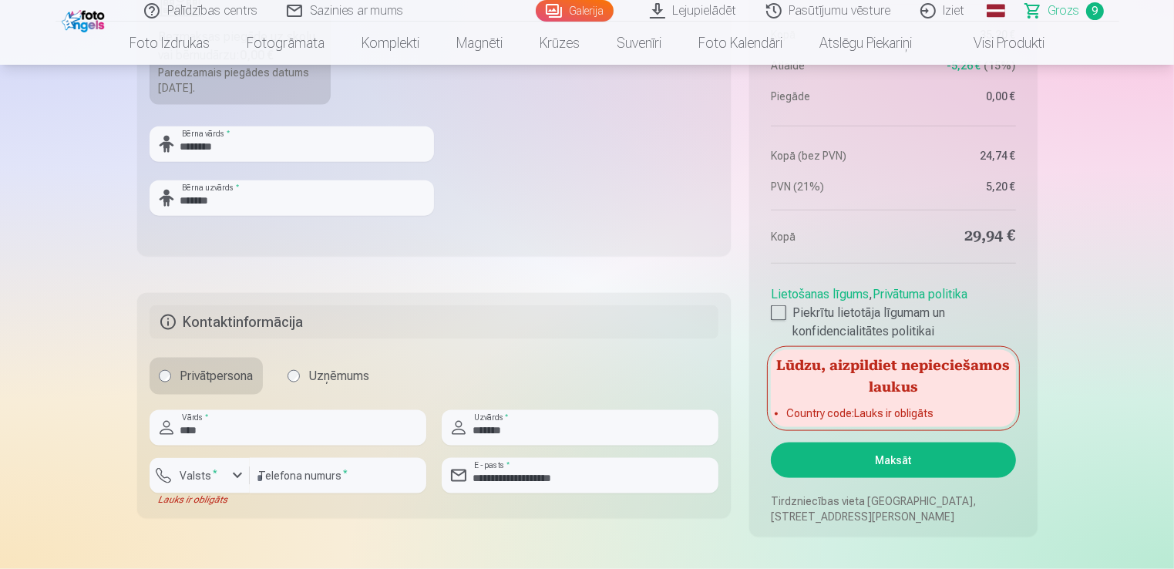
click at [513, 380] on div "Privātpersona Uzņēmums" at bounding box center [435, 376] width 570 height 37
click at [903, 458] on button "Maksāt" at bounding box center [893, 459] width 244 height 35
drag, startPoint x: 1172, startPoint y: 159, endPoint x: 1180, endPoint y: 200, distance: 42.3
click at [892, 454] on button "Maksāt" at bounding box center [893, 459] width 244 height 35
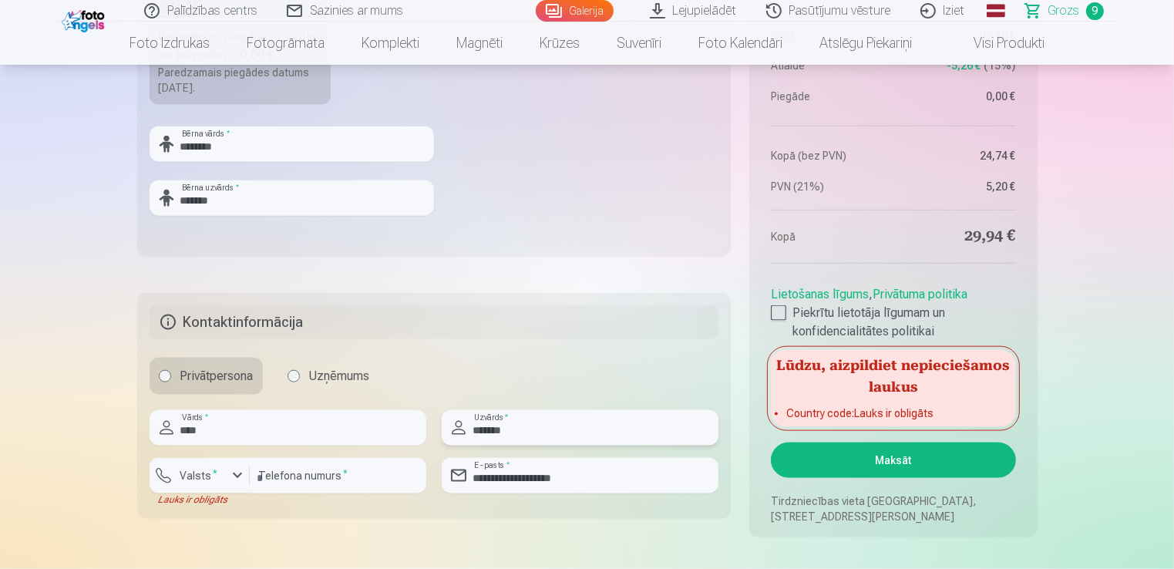
click at [557, 412] on input "*******" at bounding box center [580, 427] width 277 height 35
click at [444, 392] on div "Privātpersona Uzņēmums" at bounding box center [435, 376] width 570 height 37
click at [234, 470] on div "button" at bounding box center [237, 475] width 18 height 18
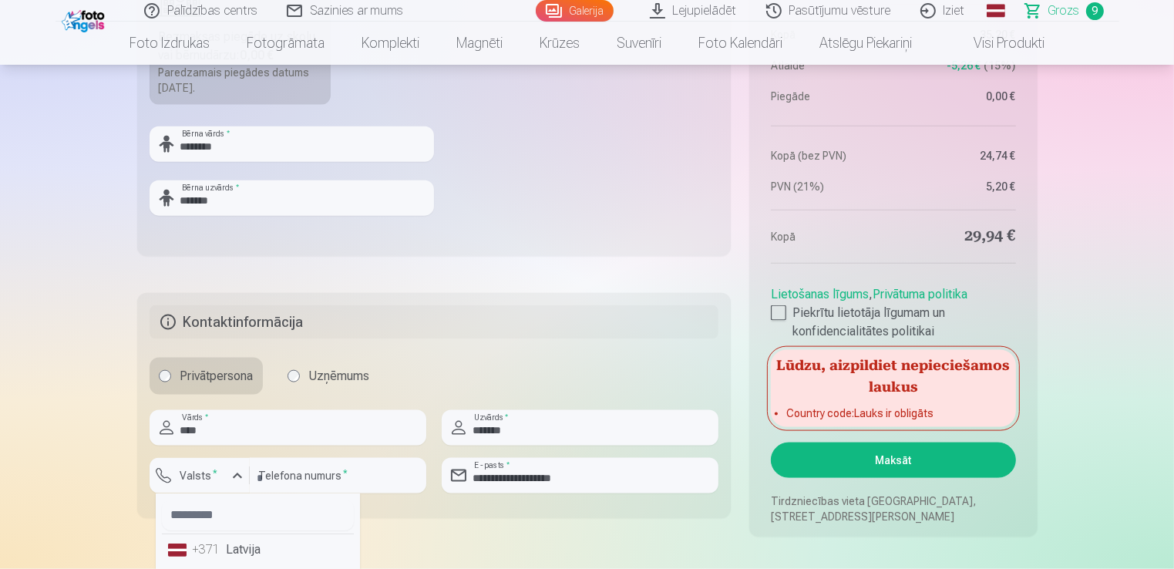
click at [250, 549] on li "+371 Latvija" at bounding box center [258, 549] width 192 height 31
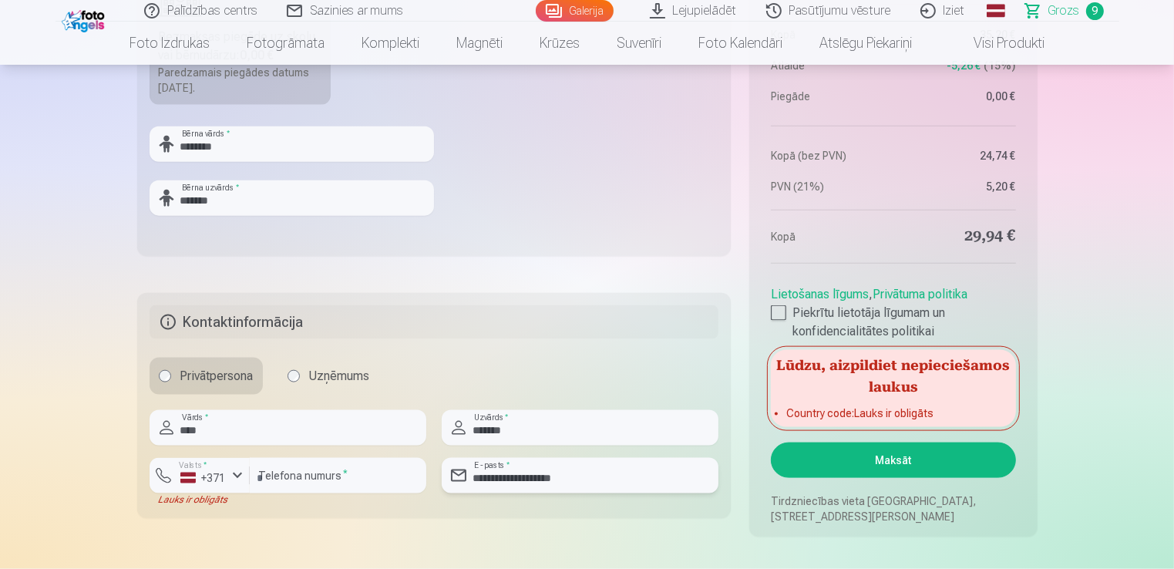
drag, startPoint x: 623, startPoint y: 473, endPoint x: 778, endPoint y: 470, distance: 154.9
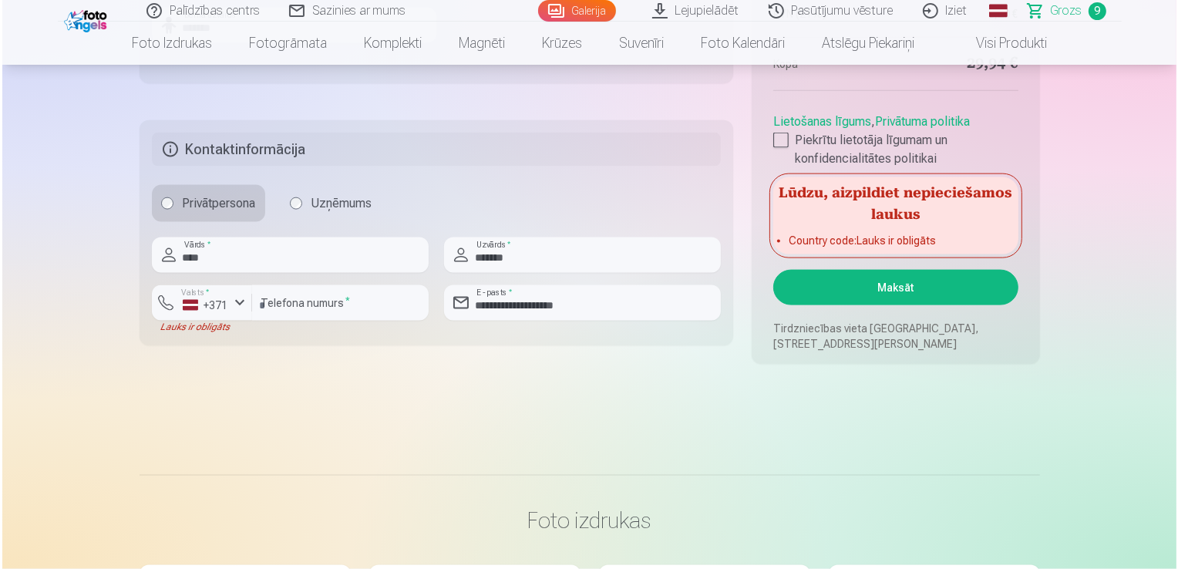
scroll to position [2084, 0]
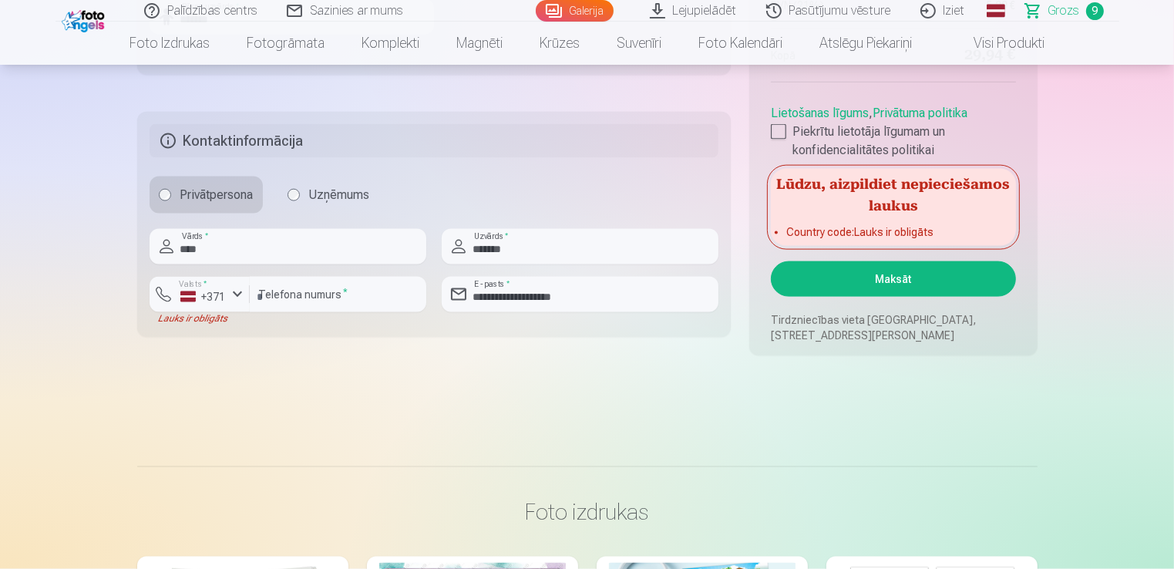
click at [894, 274] on button "Maksāt" at bounding box center [893, 278] width 244 height 35
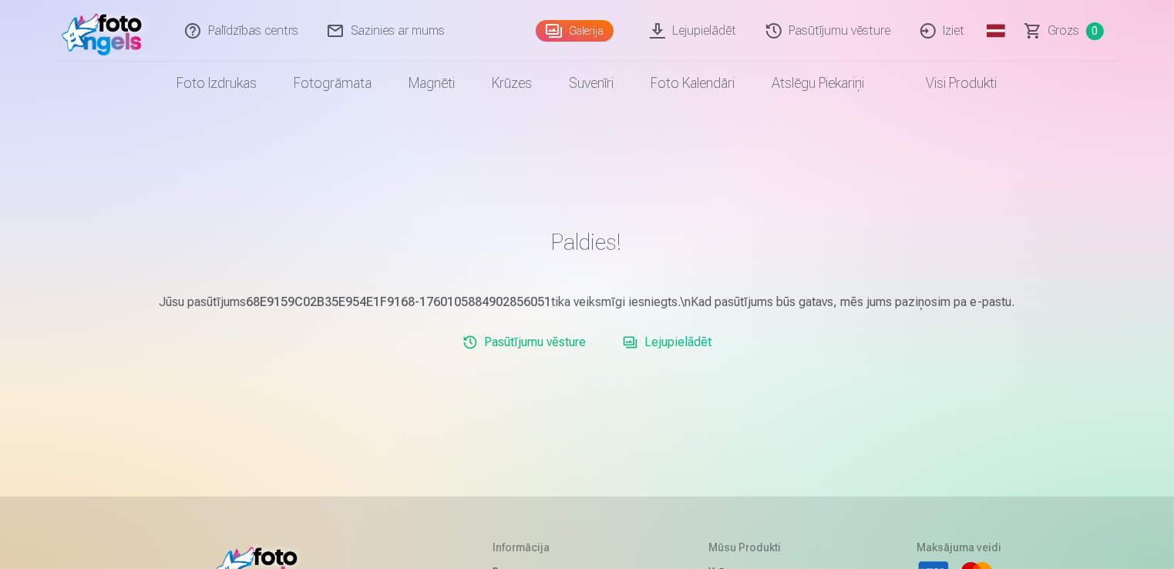
click at [716, 26] on link "Lejupielādēt" at bounding box center [694, 31] width 116 height 62
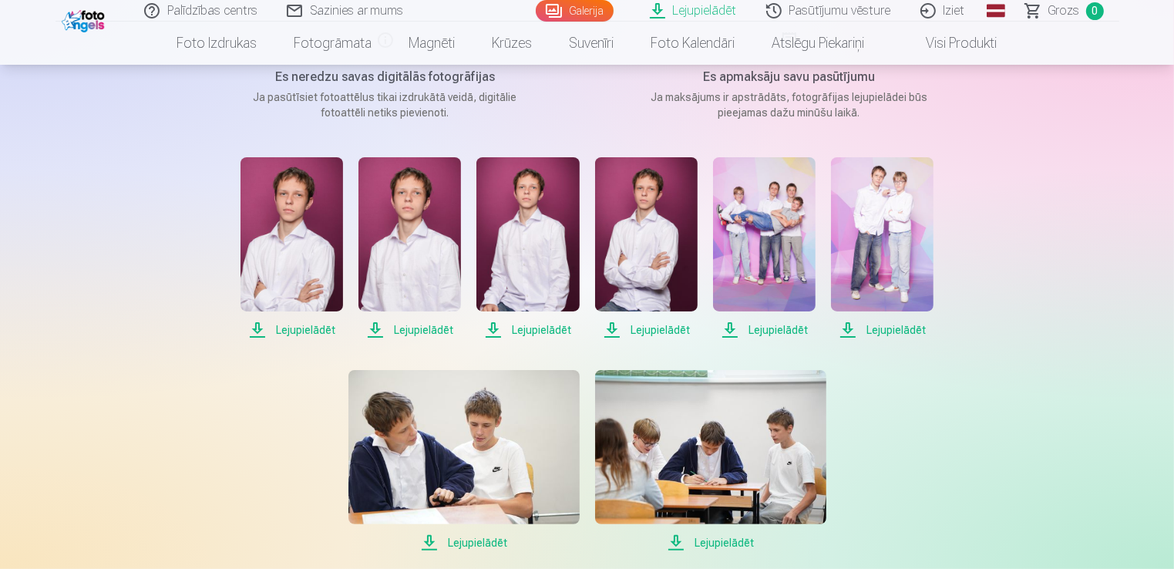
scroll to position [234, 0]
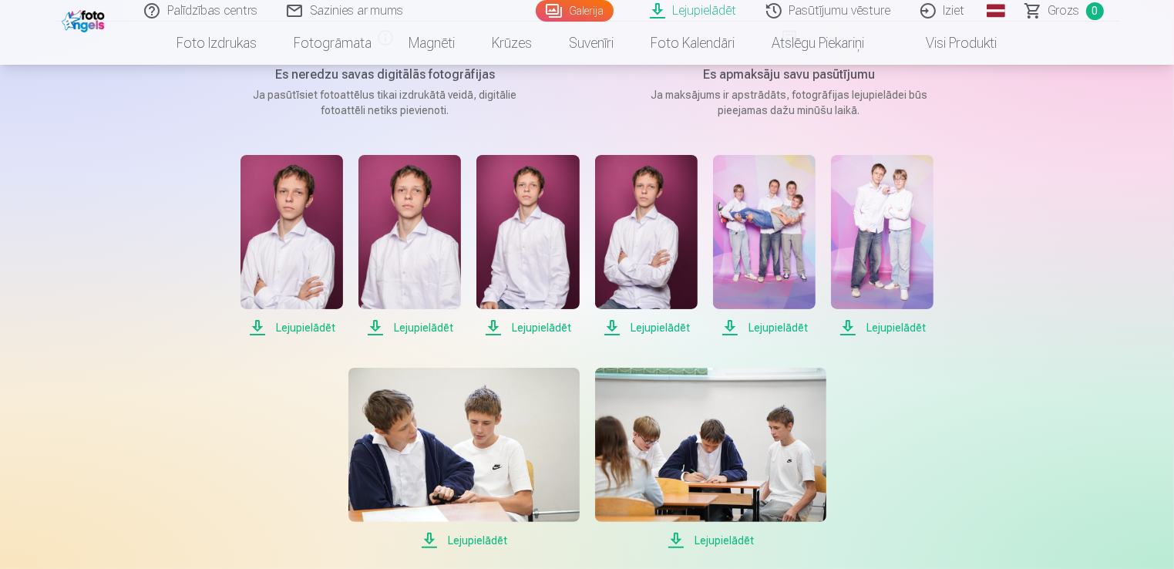
click at [256, 325] on span "Lejupielādēt" at bounding box center [291, 327] width 102 height 18
click at [372, 327] on span "Lejupielādēt" at bounding box center [409, 327] width 102 height 18
click at [493, 328] on span "Lejupielādēt" at bounding box center [527, 327] width 102 height 18
click at [612, 325] on span "Lejupielādēt" at bounding box center [646, 327] width 102 height 18
click at [731, 325] on span "Lejupielādēt" at bounding box center [764, 327] width 102 height 18
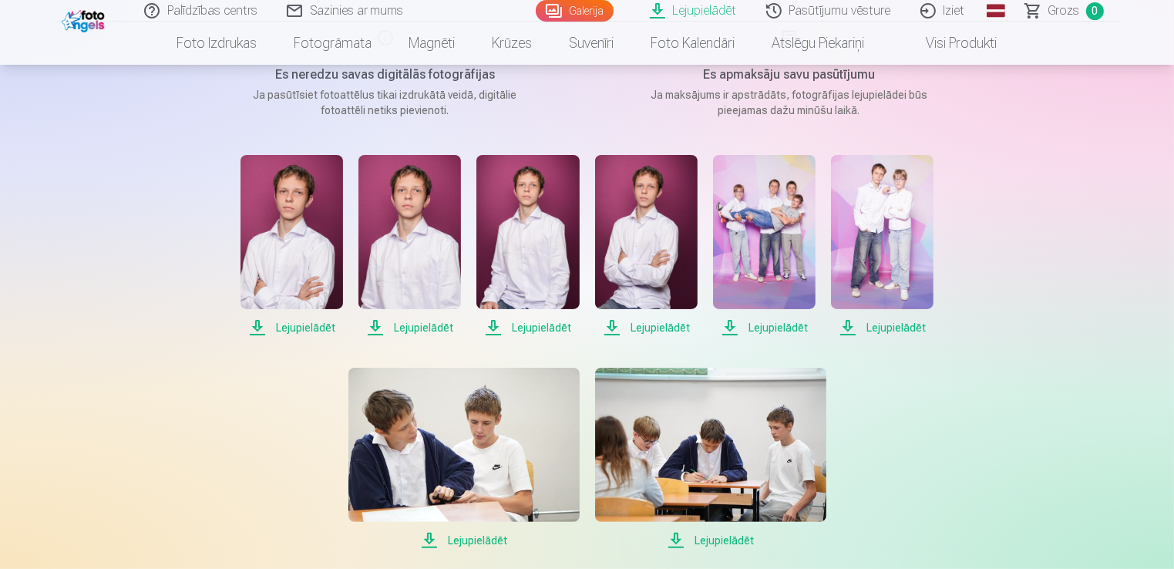
click at [850, 324] on span "Lejupielādēt" at bounding box center [882, 327] width 102 height 18
click at [428, 538] on span "Lejupielādēt" at bounding box center [463, 540] width 231 height 18
click at [674, 535] on span "Lejupielādēt" at bounding box center [710, 540] width 231 height 18
drag, startPoint x: 1172, startPoint y: 155, endPoint x: 1171, endPoint y: 170, distance: 14.7
click at [1171, 170] on div "Palīdzības centrs Sazinies ar mums Galerija Lejupielādēt Pasūtījumu vēsture Izi…" at bounding box center [587, 406] width 1174 height 1281
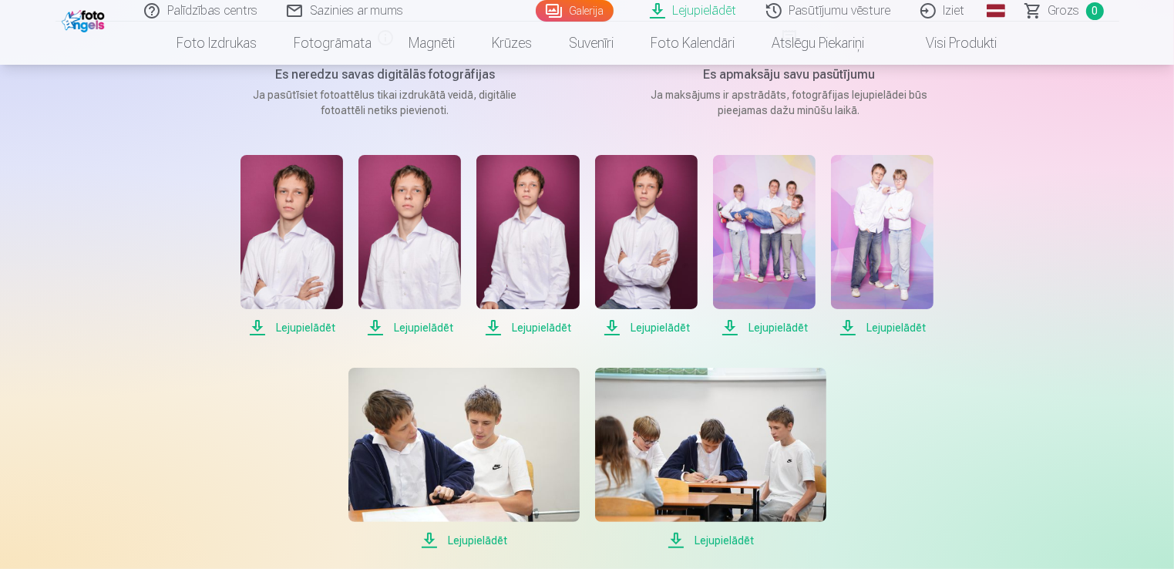
drag, startPoint x: 1171, startPoint y: 170, endPoint x: 1177, endPoint y: 220, distance: 51.1
click at [1173, 220] on html "Palīdzības centrs Sazinies ar mums Galerija Lejupielādēt Pasūtījumu vēsture Izi…" at bounding box center [587, 50] width 1174 height 569
drag, startPoint x: 1173, startPoint y: 272, endPoint x: 1180, endPoint y: 194, distance: 78.1
click at [1173, 194] on html "Palīdzības centrs Sazinies ar mums Galerija Lejupielādēt Pasūtījumu vēsture Izi…" at bounding box center [587, 50] width 1174 height 569
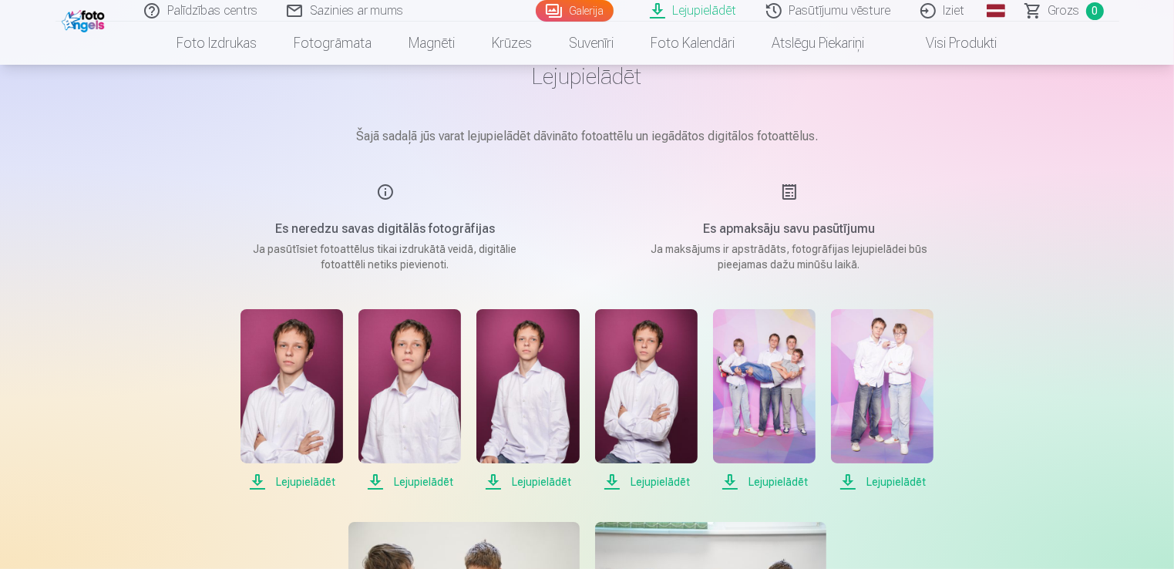
scroll to position [0, 0]
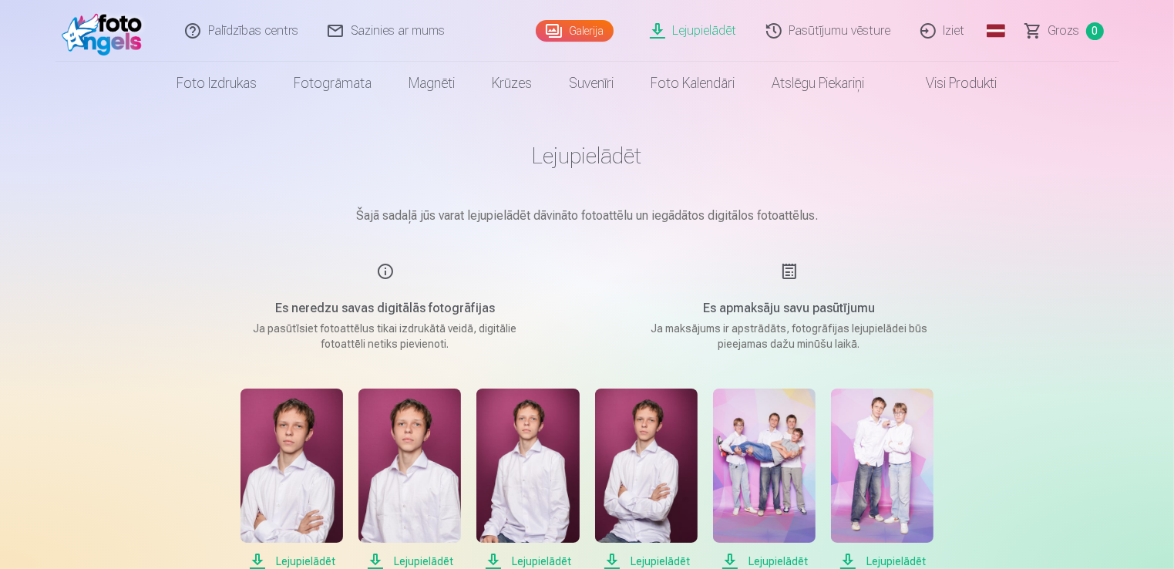
click at [954, 32] on link "Iziet" at bounding box center [943, 31] width 74 height 62
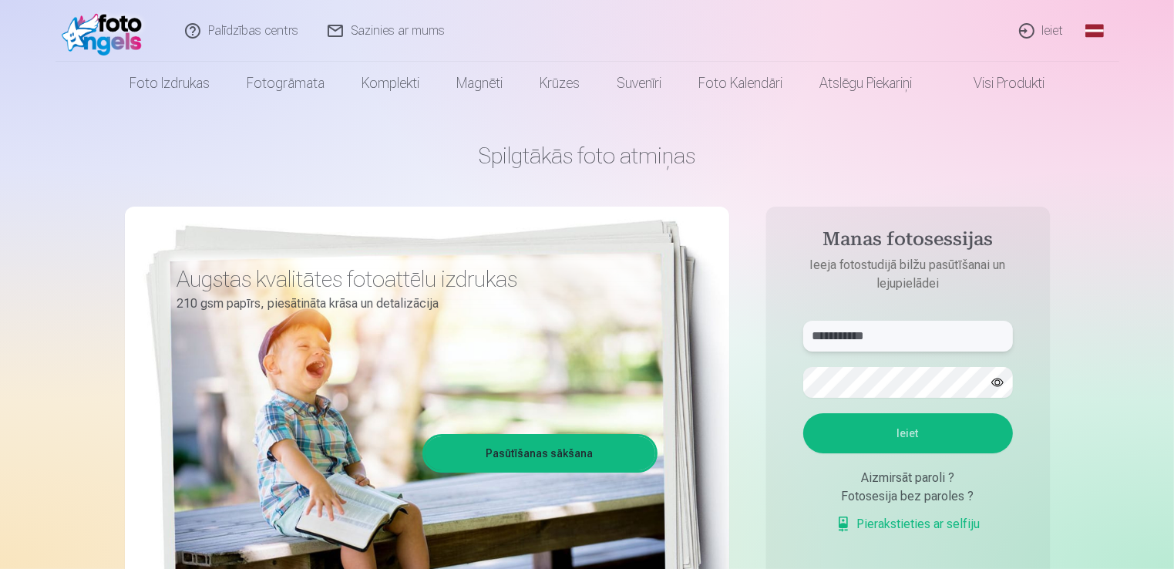
click at [901, 341] on input "**********" at bounding box center [908, 336] width 210 height 31
type input "*"
type input "**********"
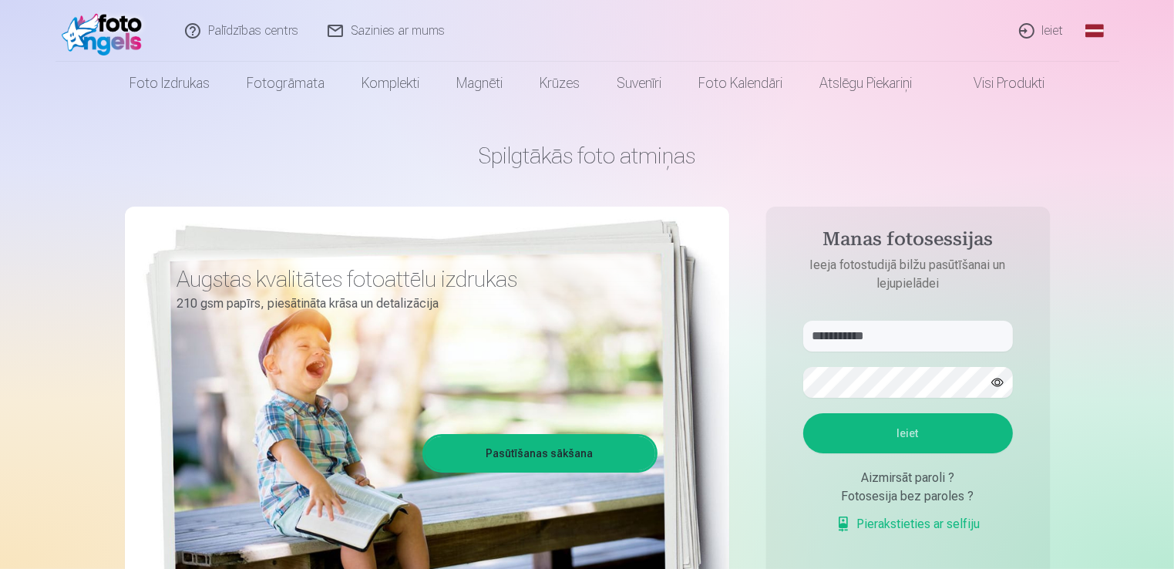
click at [918, 425] on button "Ieiet" at bounding box center [908, 433] width 210 height 40
